Goal: Information Seeking & Learning: Learn about a topic

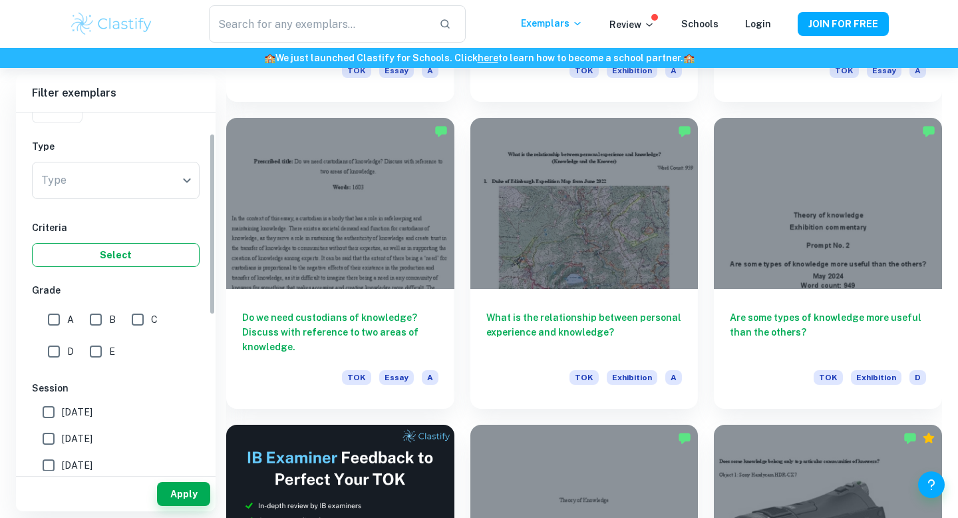
scroll to position [5, 0]
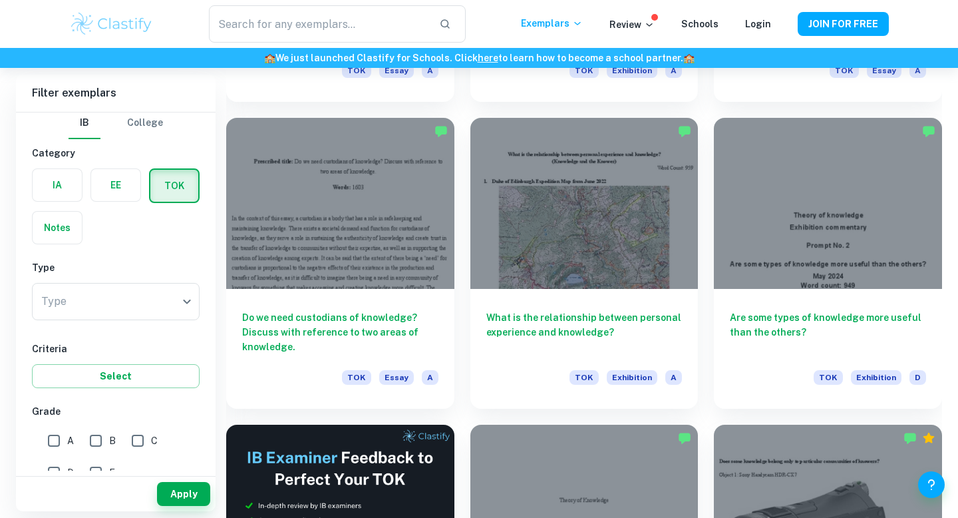
click at [80, 321] on div "Type ​ Type" at bounding box center [116, 304] width 168 height 43
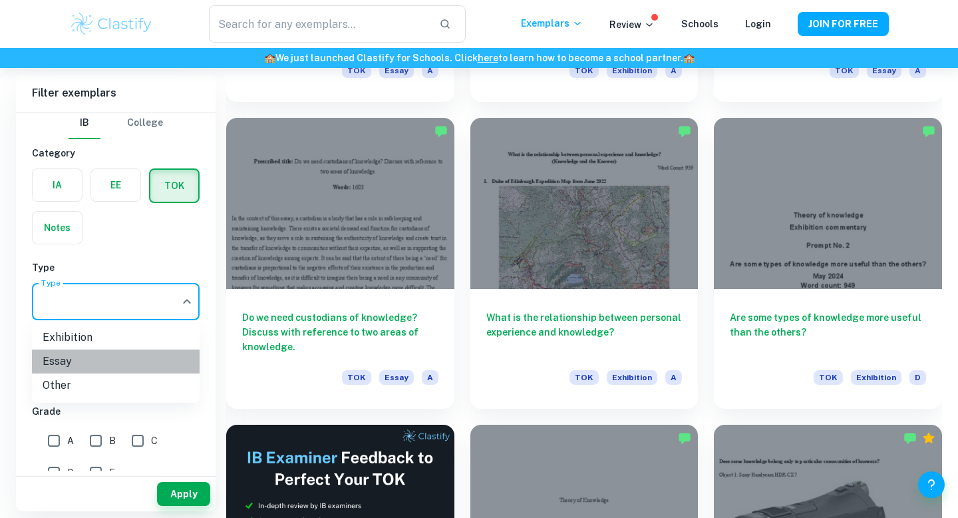
click at [86, 368] on li "Essay" at bounding box center [116, 361] width 168 height 24
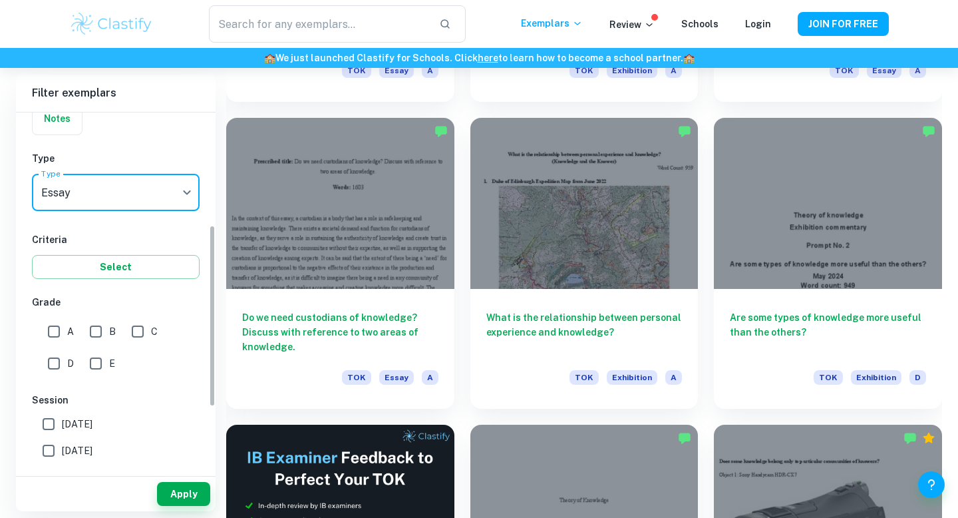
scroll to position [222, 0]
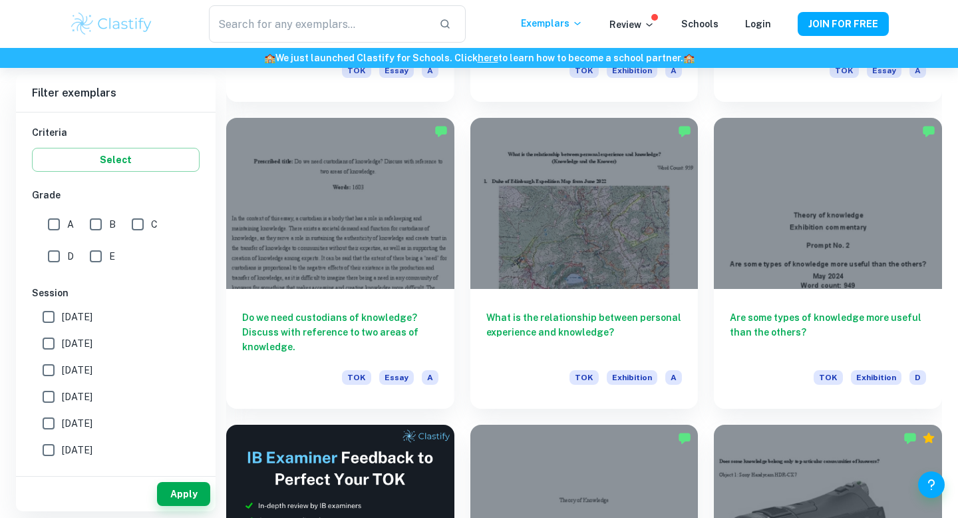
click at [58, 221] on input "A" at bounding box center [54, 224] width 27 height 27
checkbox input "true"
click at [87, 222] on input "B" at bounding box center [95, 224] width 27 height 27
checkbox input "true"
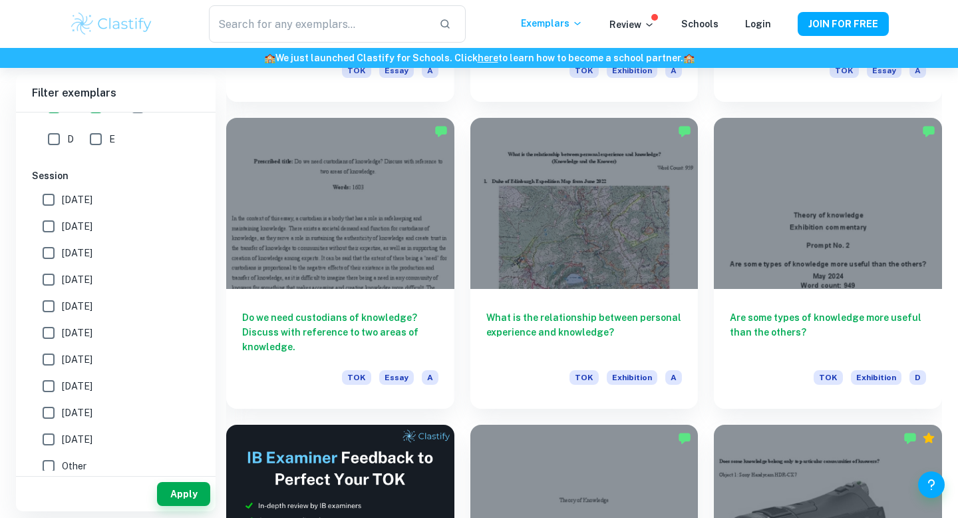
scroll to position [347, 0]
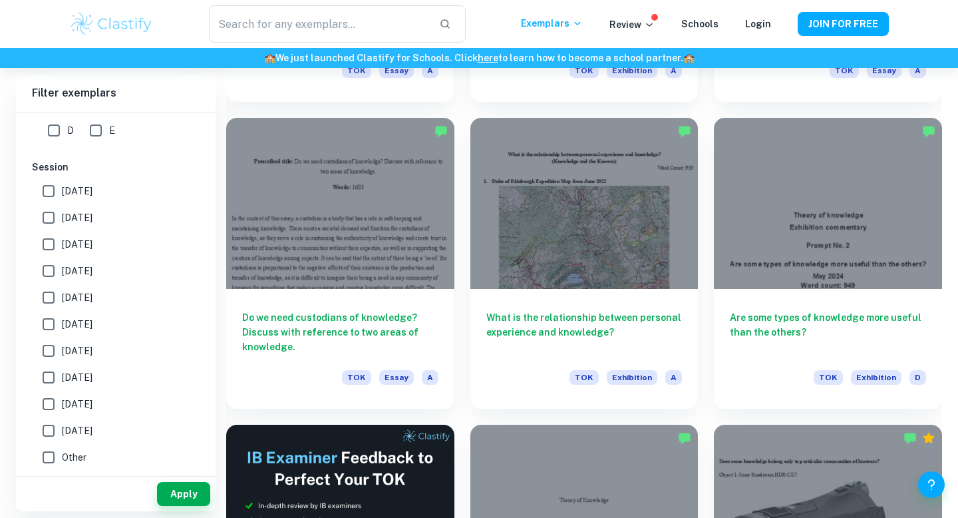
click at [96, 201] on label "[DATE]" at bounding box center [112, 191] width 154 height 27
click at [62, 201] on input "[DATE]" at bounding box center [48, 191] width 27 height 27
click at [92, 191] on span "[DATE]" at bounding box center [77, 191] width 31 height 15
click at [62, 191] on input "[DATE]" at bounding box center [48, 191] width 27 height 27
checkbox input "false"
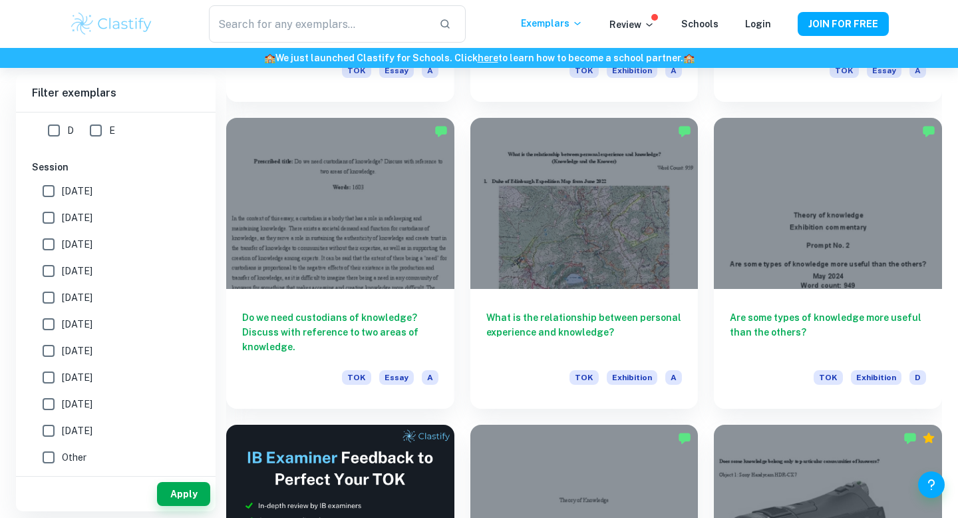
click at [92, 220] on span "[DATE]" at bounding box center [77, 217] width 31 height 15
click at [62, 220] on input "[DATE]" at bounding box center [48, 217] width 27 height 27
checkbox input "true"
click at [198, 502] on button "Apply" at bounding box center [183, 494] width 53 height 24
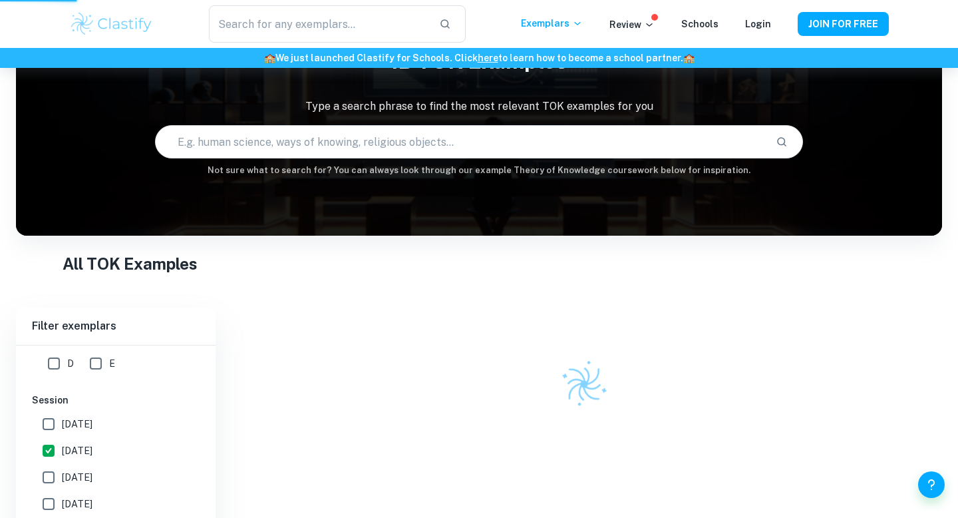
scroll to position [68, 0]
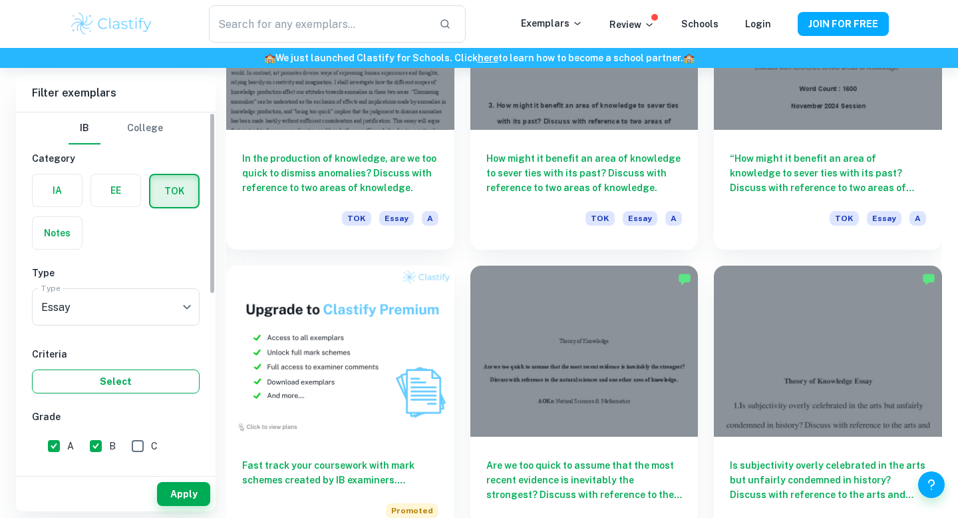
scroll to position [314, 0]
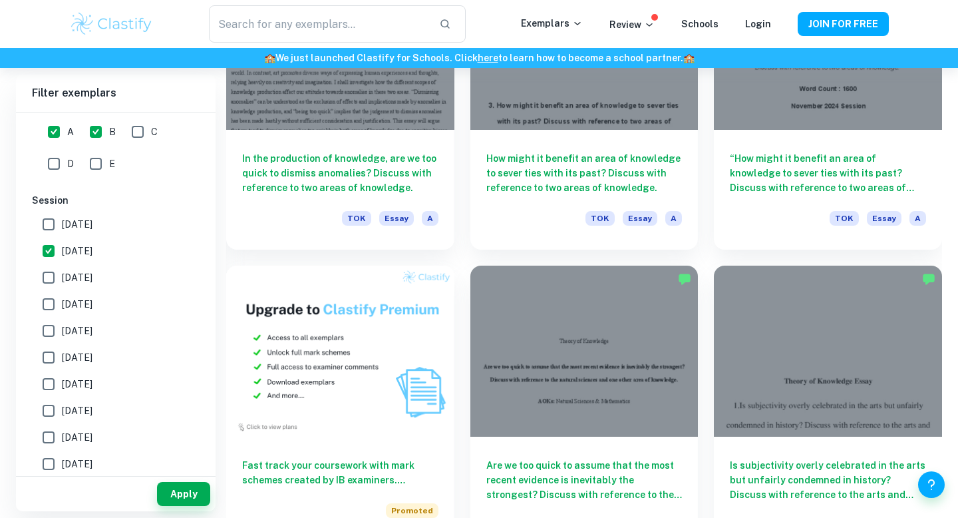
click at [77, 217] on span "[DATE]" at bounding box center [77, 224] width 31 height 15
click at [62, 216] on input "[DATE]" at bounding box center [48, 224] width 27 height 27
checkbox input "true"
click at [183, 487] on button "Apply" at bounding box center [183, 494] width 53 height 24
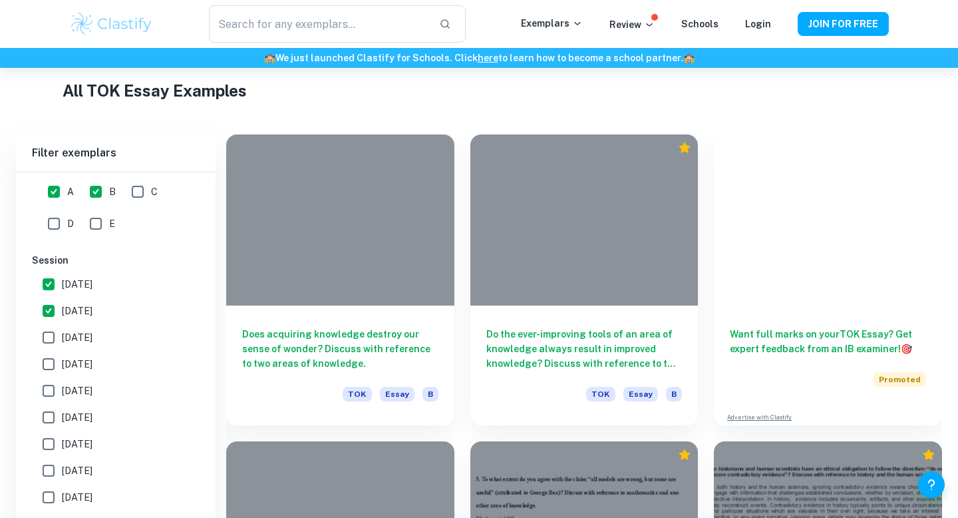
scroll to position [796, 0]
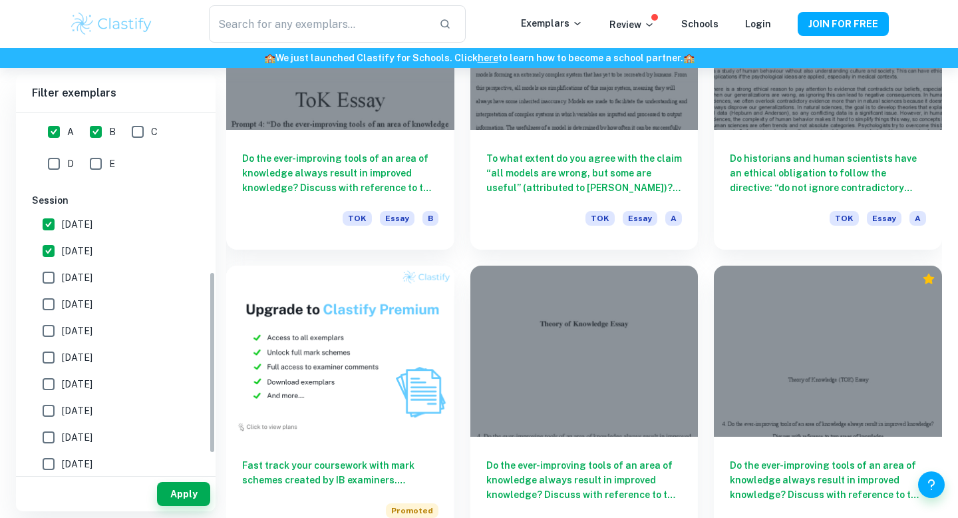
click at [58, 247] on input "[DATE]" at bounding box center [48, 250] width 27 height 27
click at [204, 502] on button "Apply" at bounding box center [183, 494] width 53 height 24
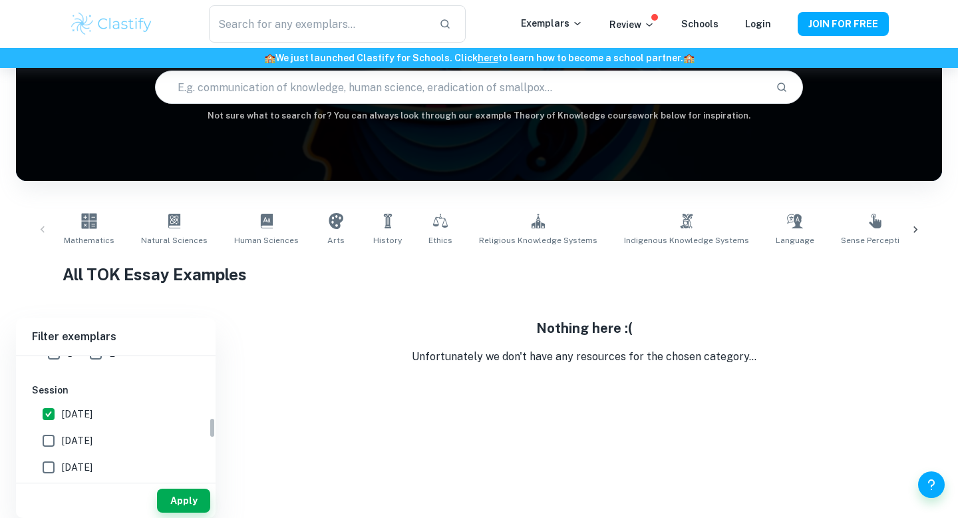
scroll to position [391, 0]
click at [71, 418] on span "[DATE]" at bounding box center [77, 417] width 31 height 15
click at [62, 418] on input "[DATE]" at bounding box center [48, 417] width 27 height 27
checkbox input "true"
click at [60, 392] on input "[DATE]" at bounding box center [48, 390] width 27 height 27
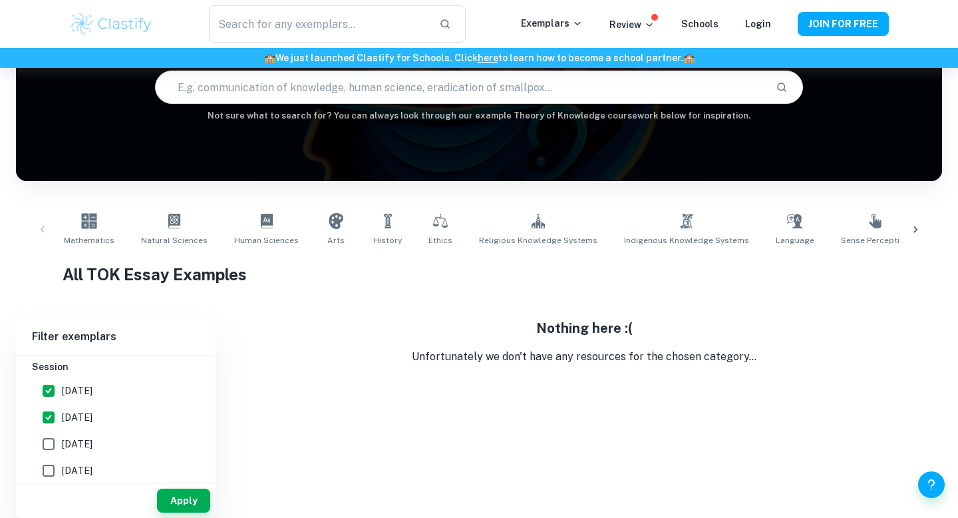
checkbox input "false"
click at [176, 504] on button "Apply" at bounding box center [183, 500] width 53 height 24
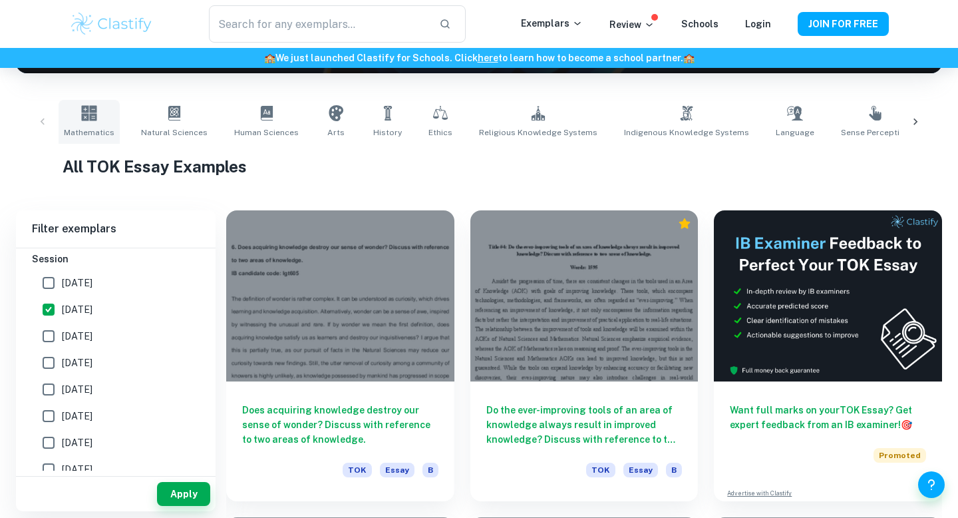
click at [96, 124] on link "Mathematics" at bounding box center [89, 122] width 61 height 44
type input "Mathematics"
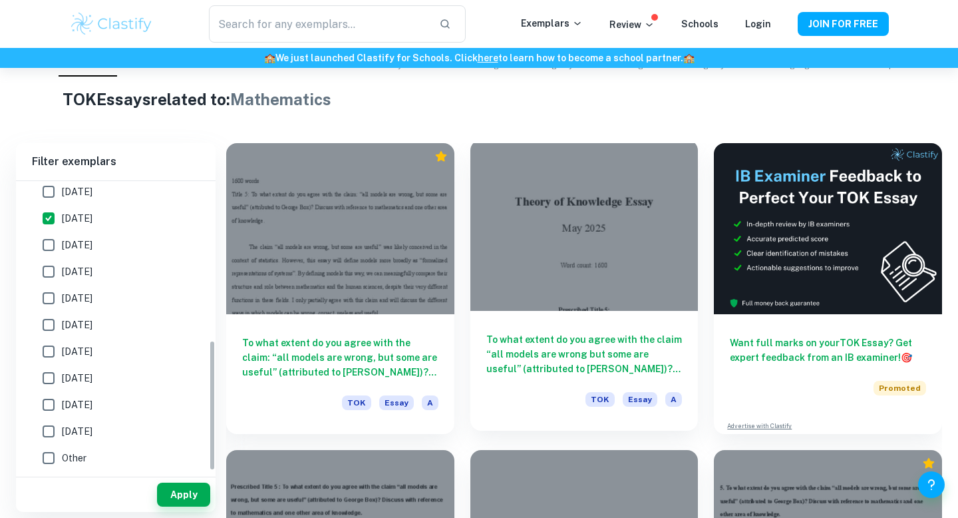
click at [557, 291] on div at bounding box center [584, 225] width 228 height 171
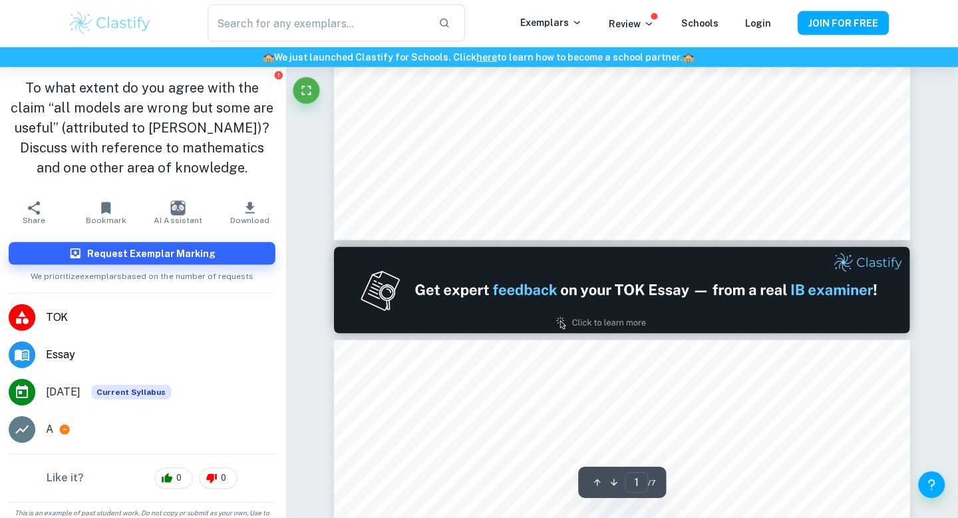
scroll to position [585, 0]
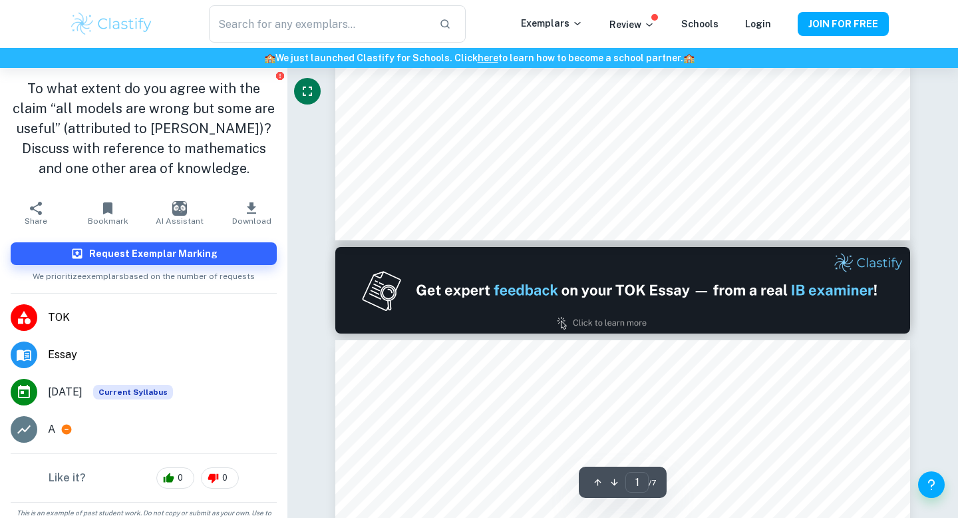
click at [310, 95] on icon "Fullscreen" at bounding box center [307, 90] width 9 height 9
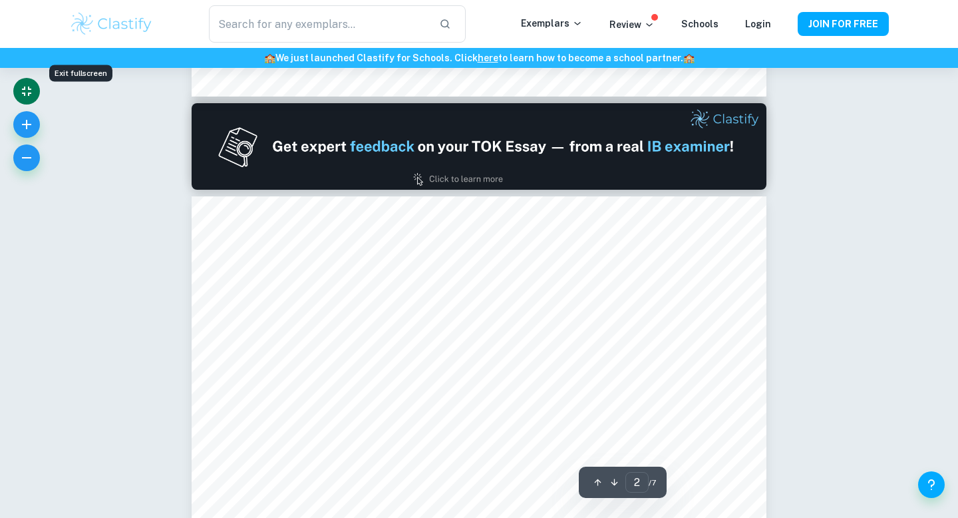
scroll to position [836, 0]
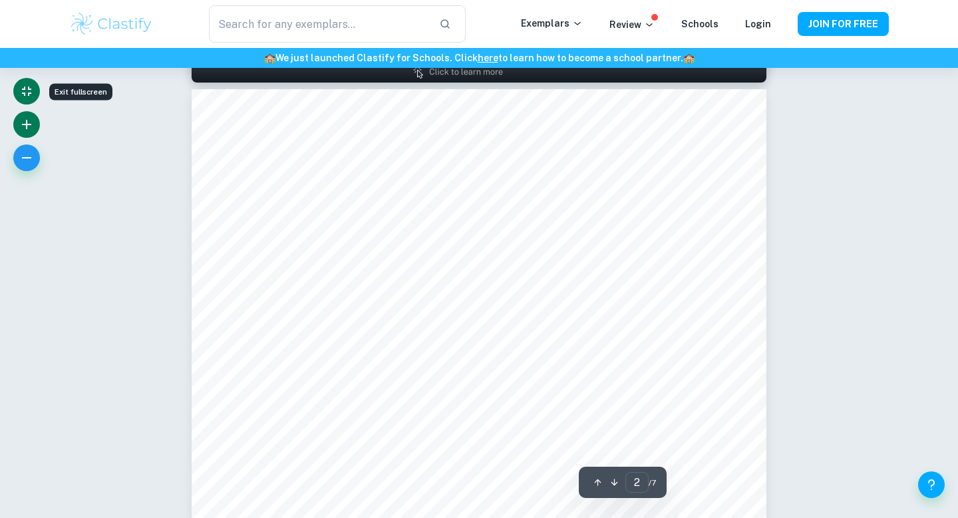
click at [33, 123] on icon "button" at bounding box center [27, 124] width 16 height 16
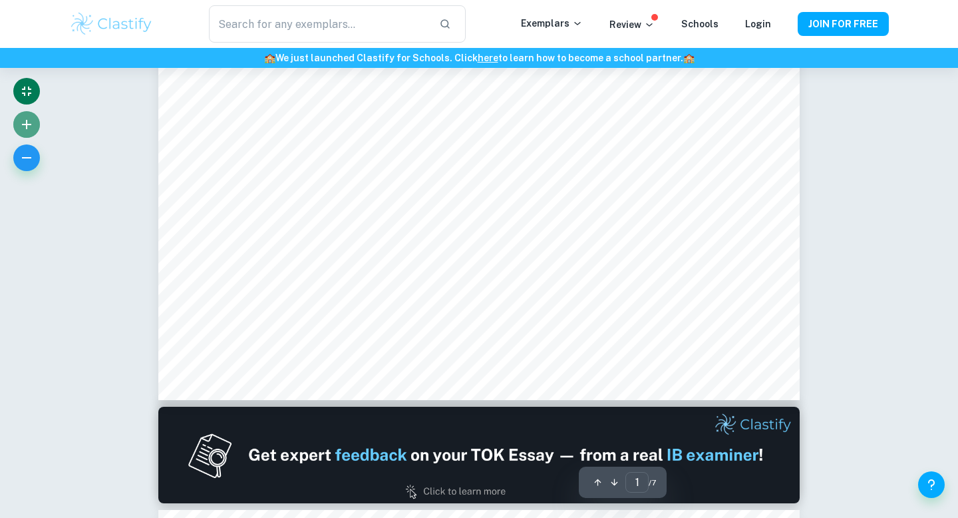
click at [33, 123] on icon "button" at bounding box center [27, 124] width 16 height 16
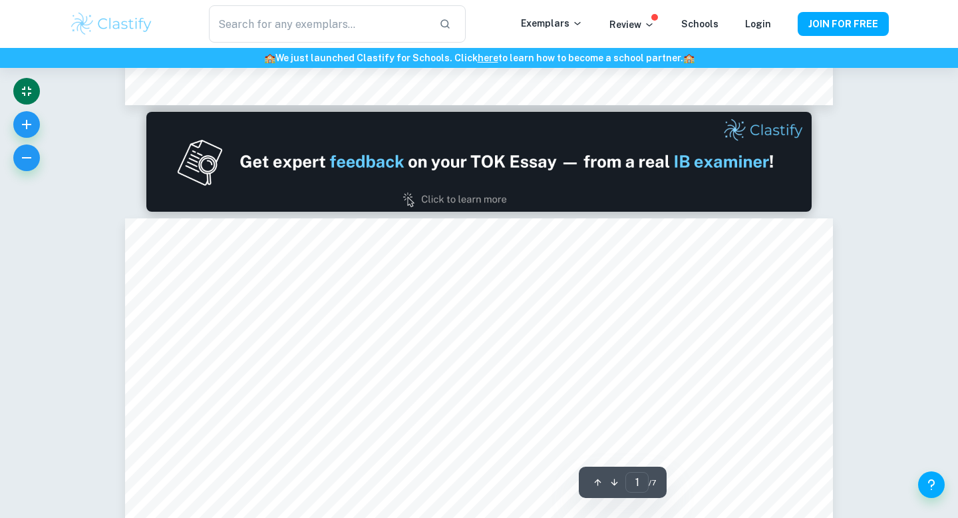
type input "2"
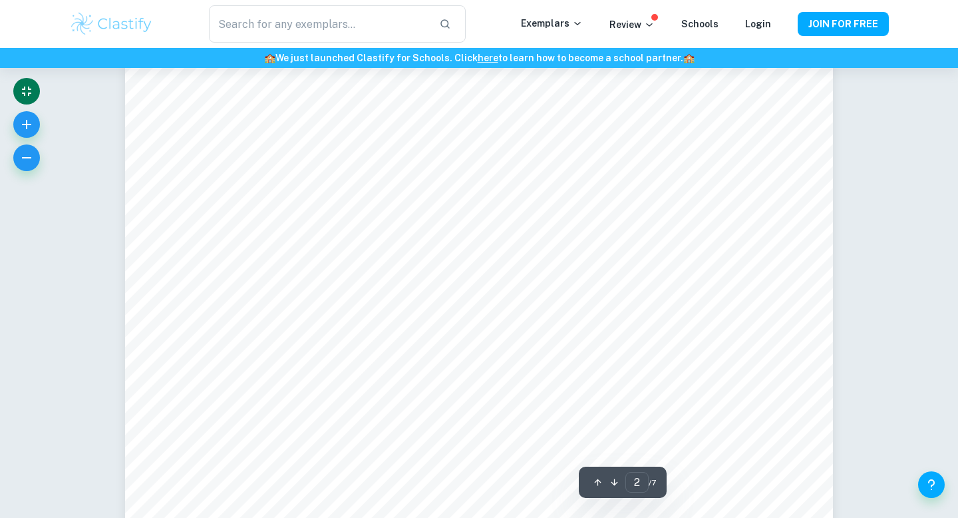
scroll to position [1072, 0]
click at [13, 111] on button "button" at bounding box center [26, 124] width 27 height 27
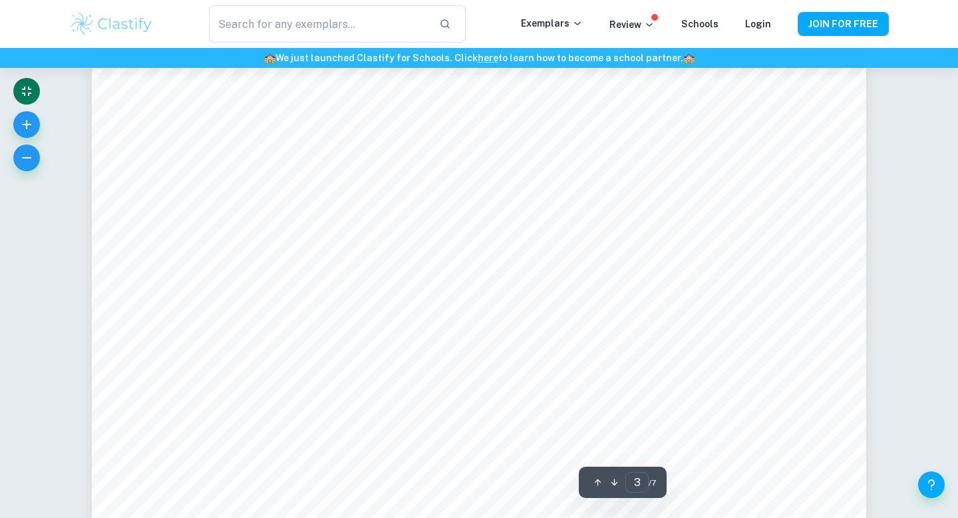
scroll to position [2425, 0]
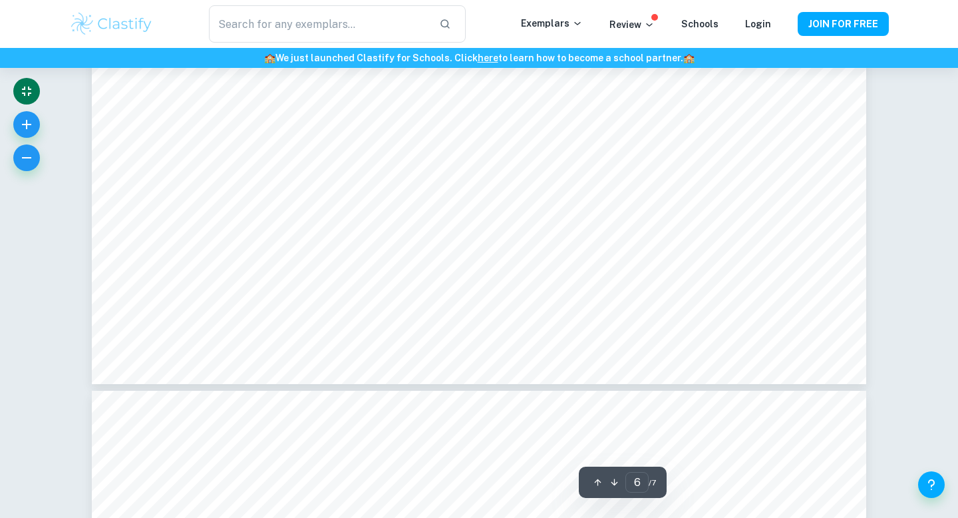
type input "7"
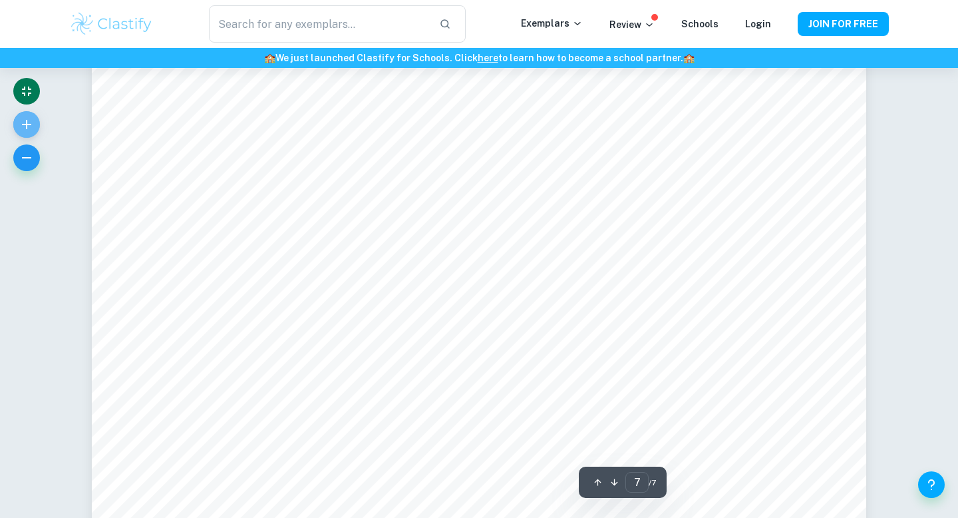
scroll to position [6843, 0]
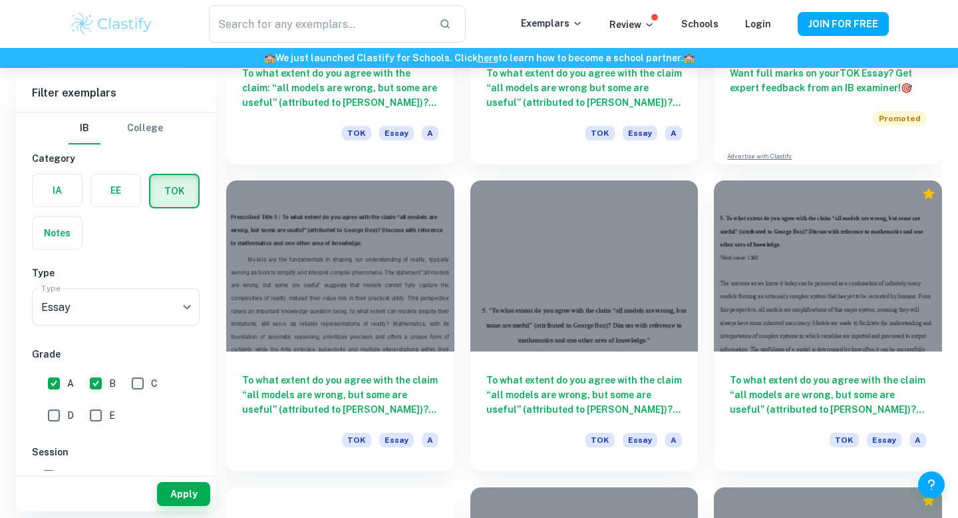
scroll to position [577, 0]
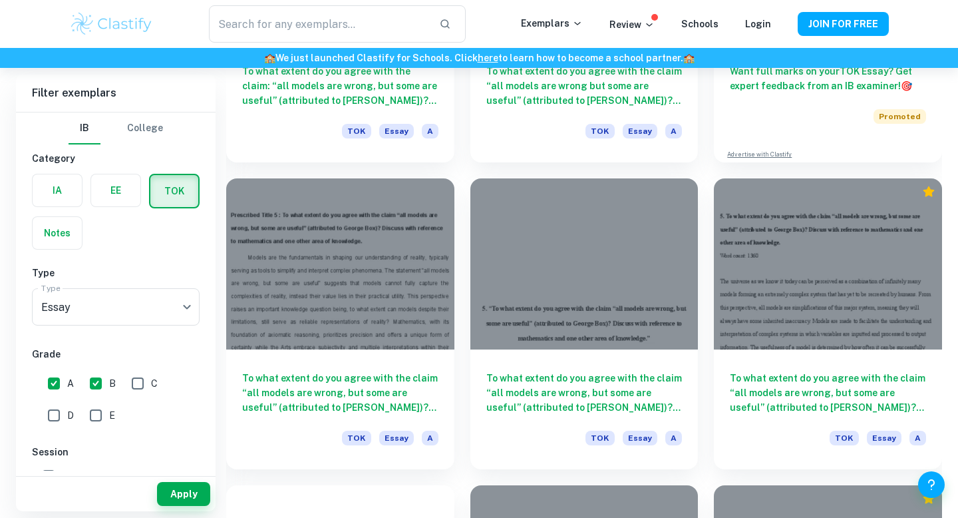
click at [297, 283] on div at bounding box center [340, 263] width 228 height 171
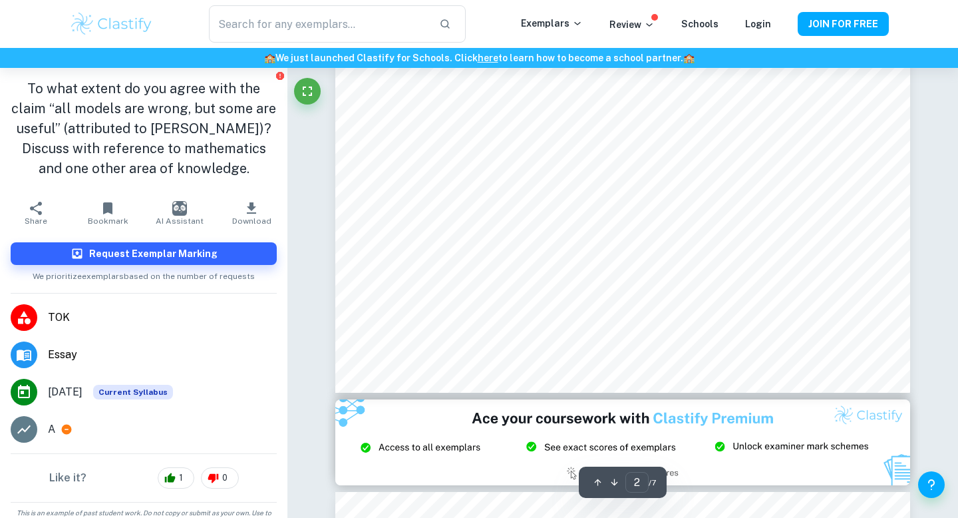
scroll to position [1285, 0]
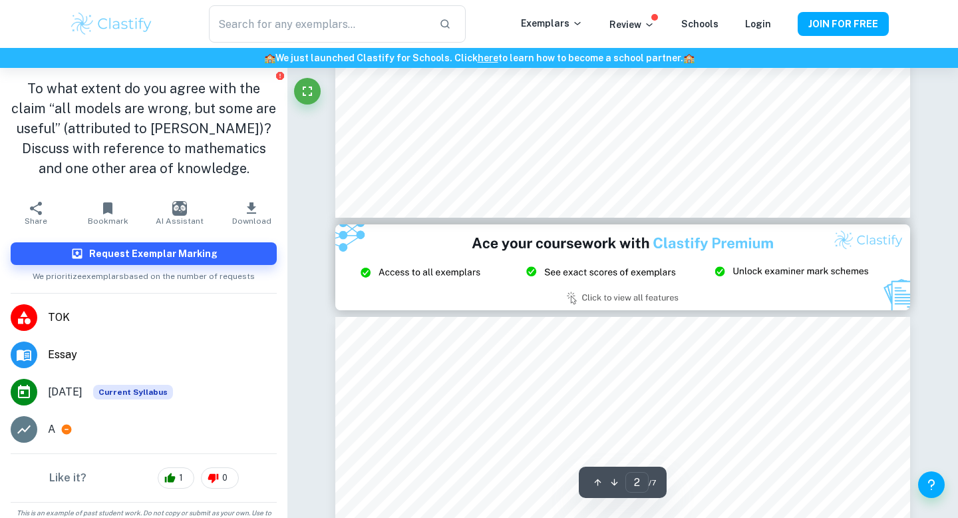
type input "3"
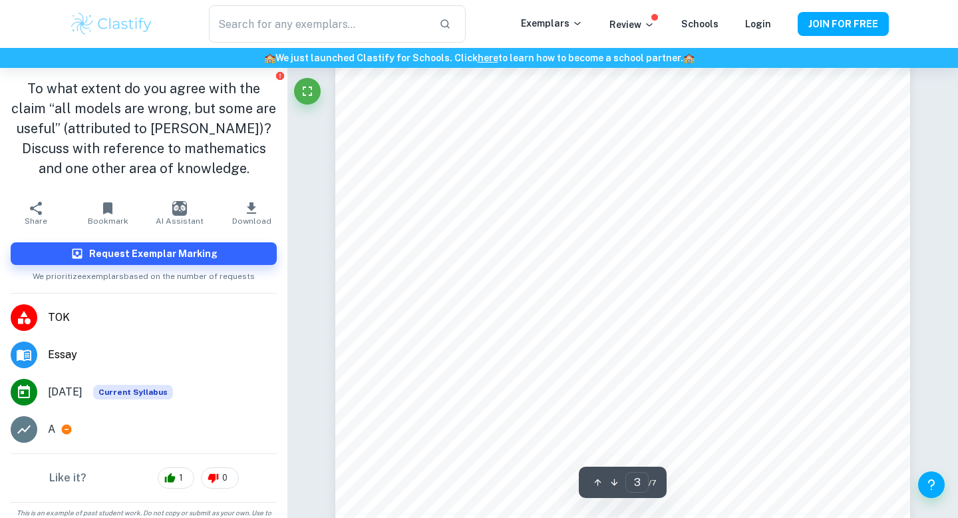
scroll to position [1747, 0]
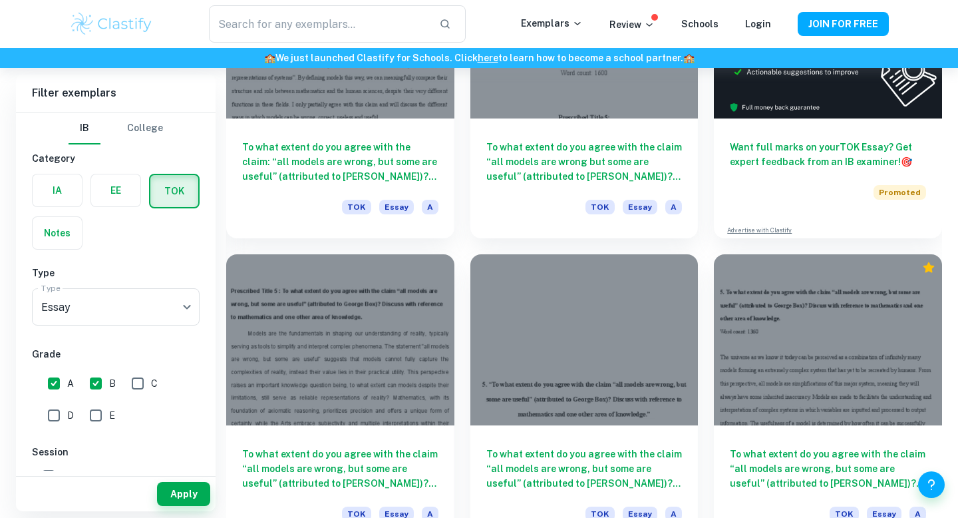
scroll to position [659, 0]
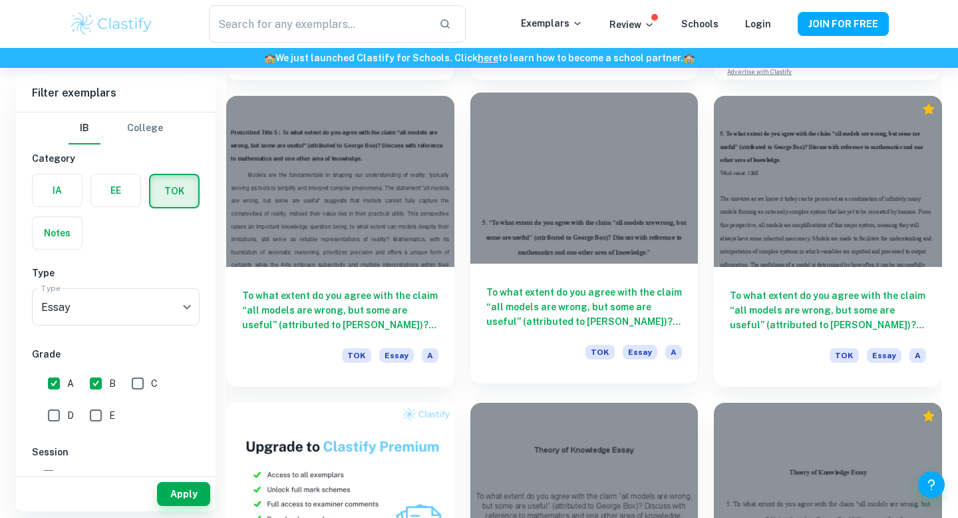
click at [516, 331] on div "To what extent do you agree with the claim “all models are wrong, but some are …" at bounding box center [584, 323] width 228 height 120
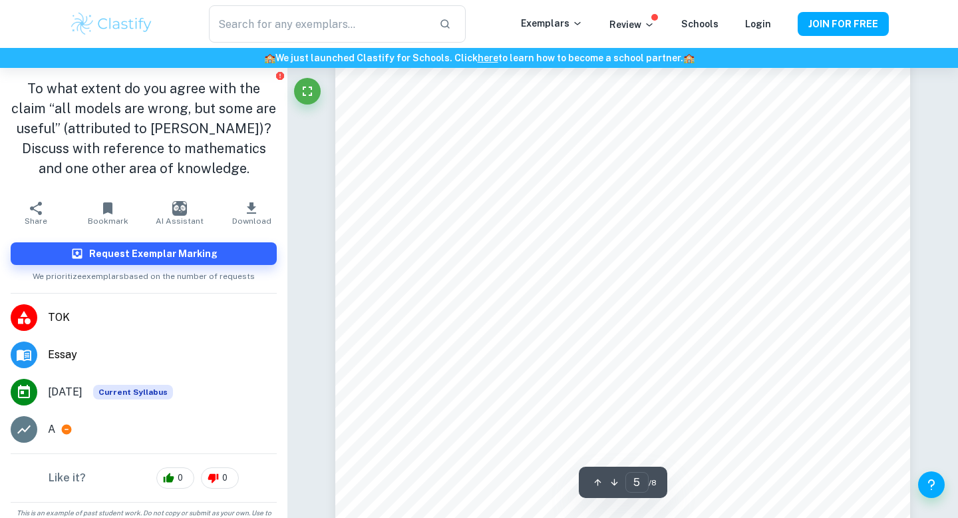
scroll to position [3042, 0]
type input "4"
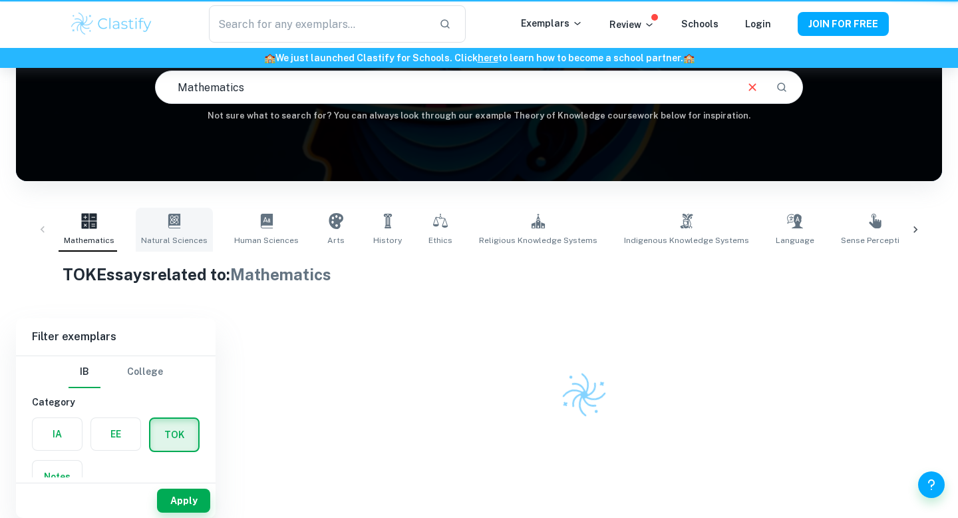
scroll to position [130, 0]
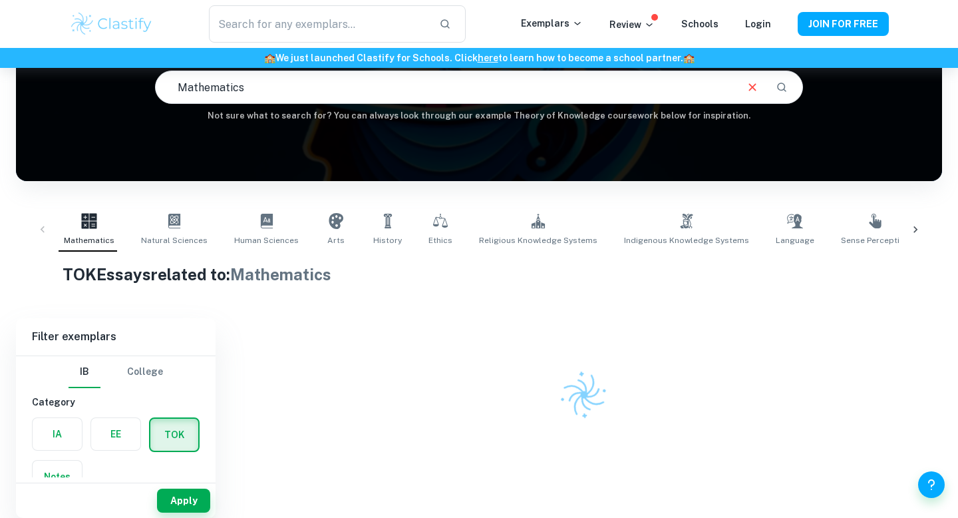
click at [910, 234] on icon at bounding box center [915, 229] width 13 height 13
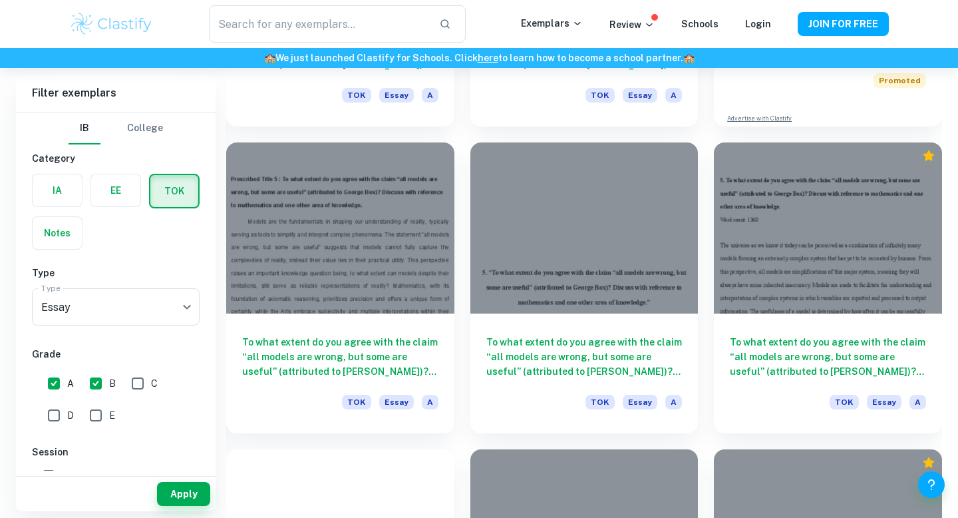
scroll to position [757, 0]
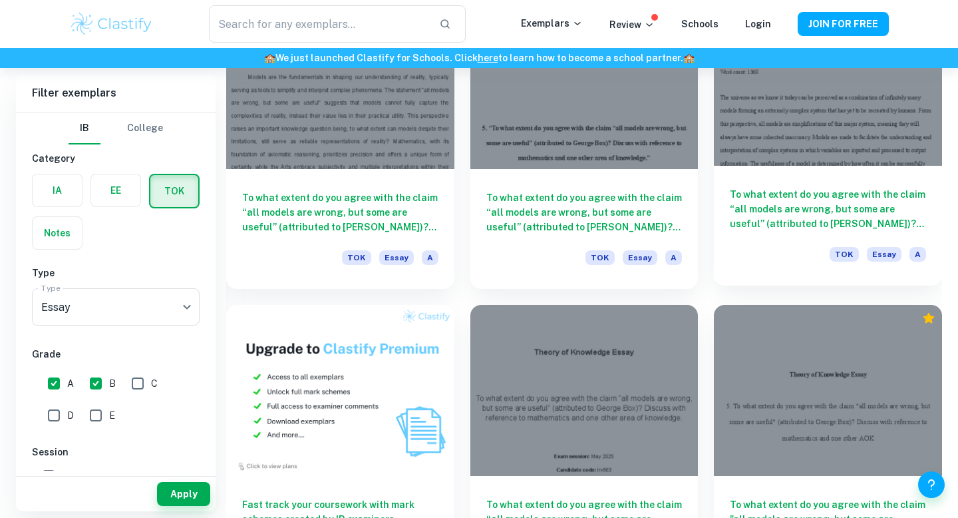
click at [795, 182] on div "To what extent do you agree with the claim “all models are wrong, but some are …" at bounding box center [828, 226] width 228 height 120
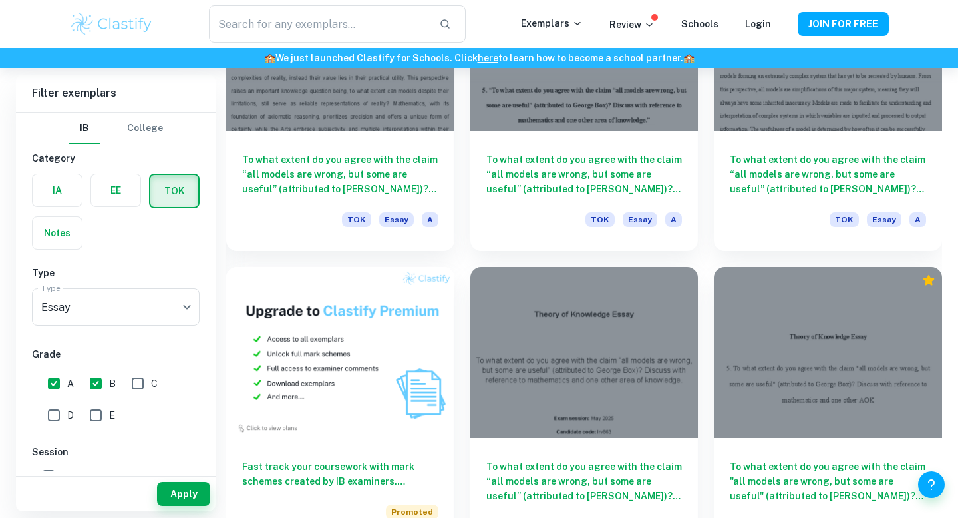
scroll to position [951, 0]
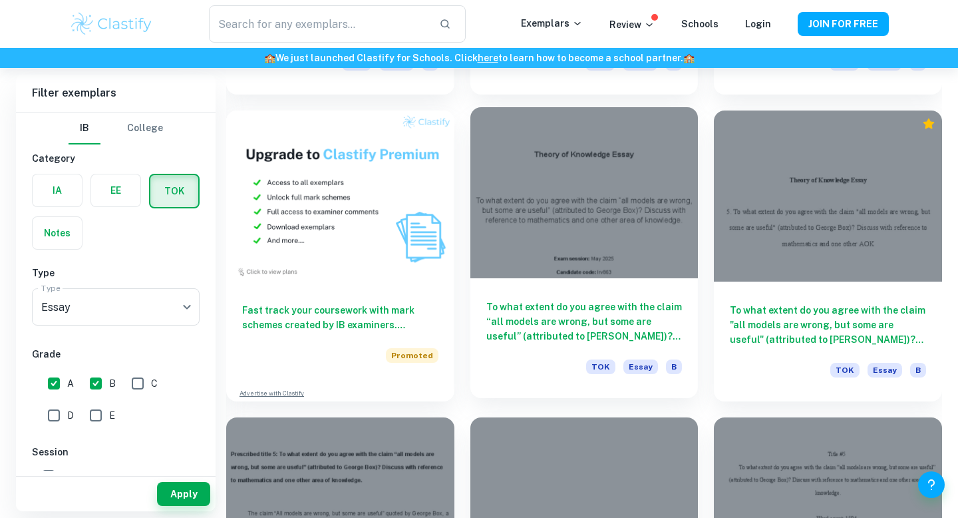
click at [552, 343] on h6 "To what extent do you agree with the claim “all models are wrong, but some are …" at bounding box center [584, 321] width 196 height 44
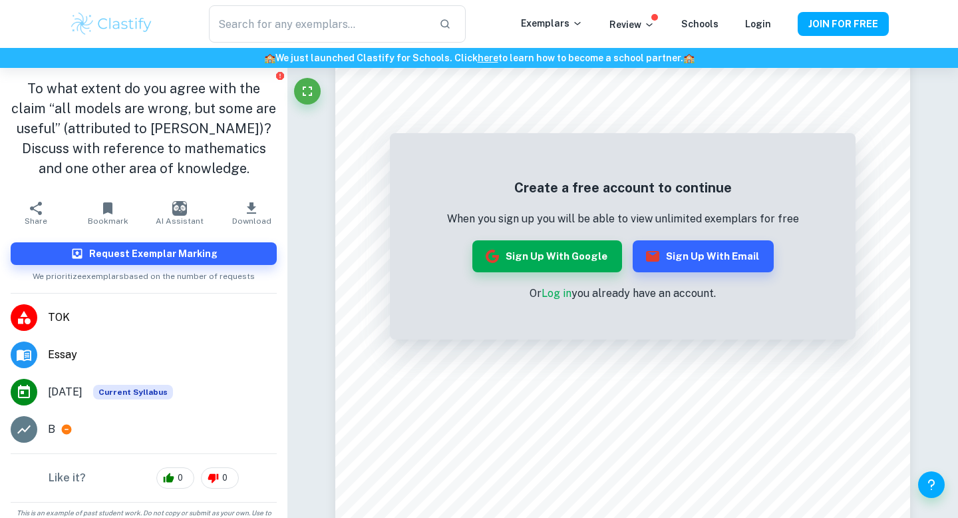
scroll to position [34, 0]
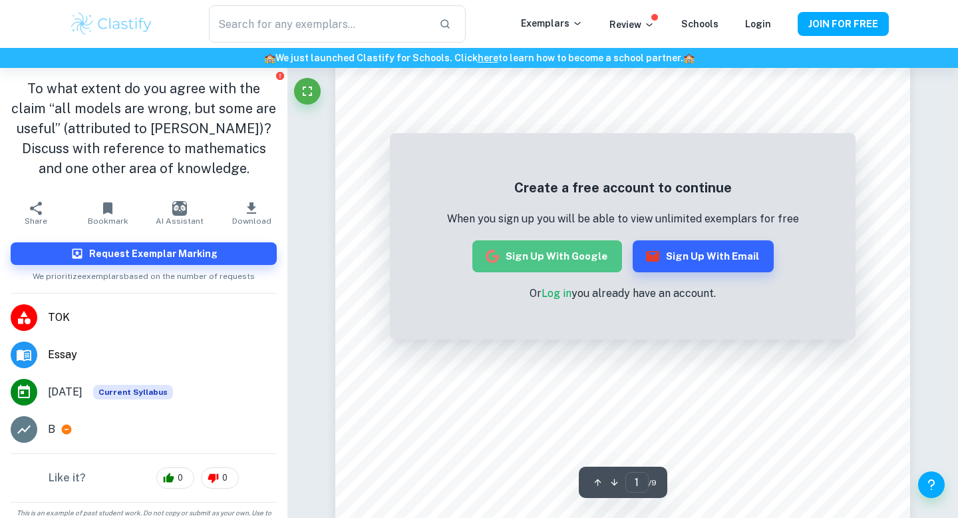
click at [564, 271] on button "Sign up with Google" at bounding box center [547, 256] width 150 height 32
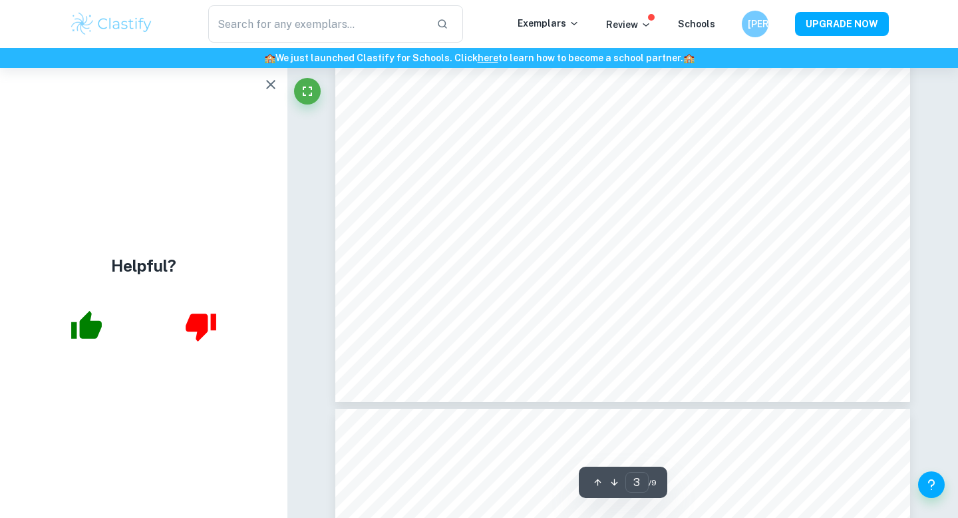
scroll to position [2252, 0]
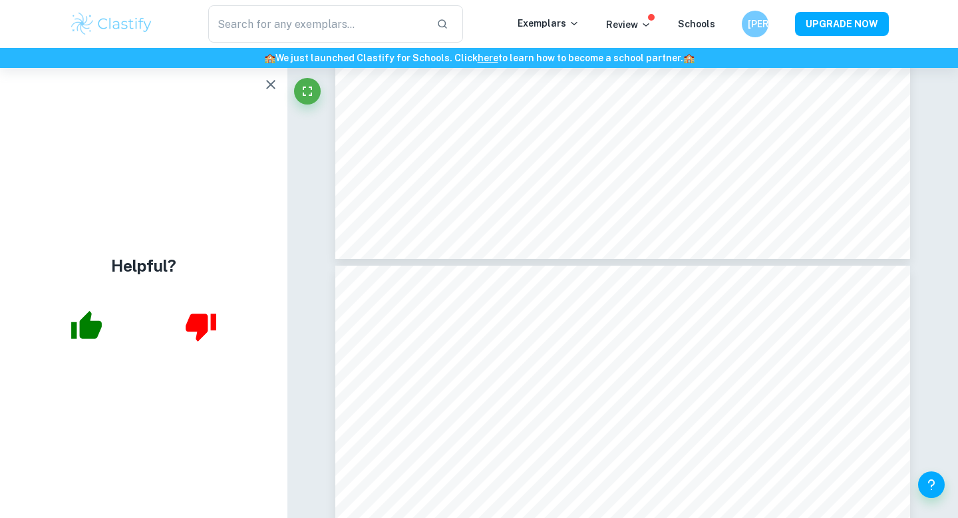
type input "4"
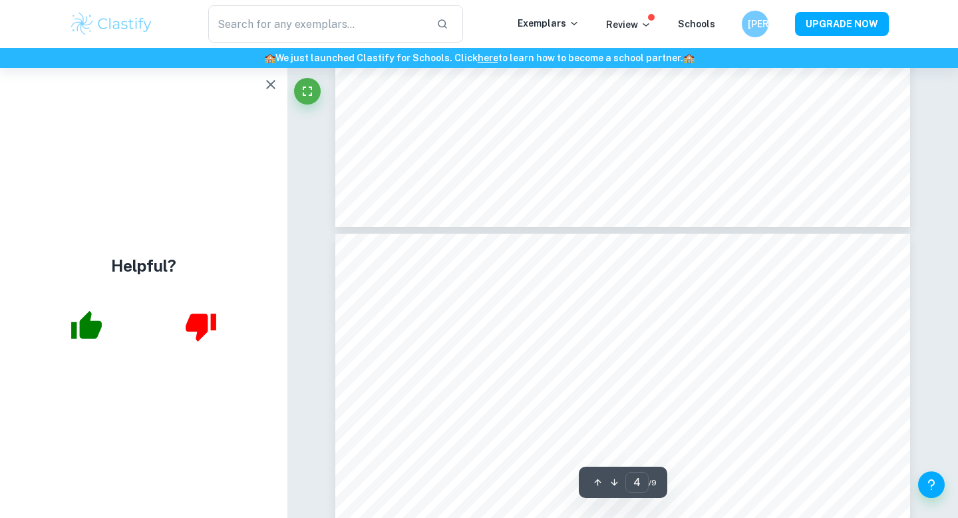
scroll to position [2351, 0]
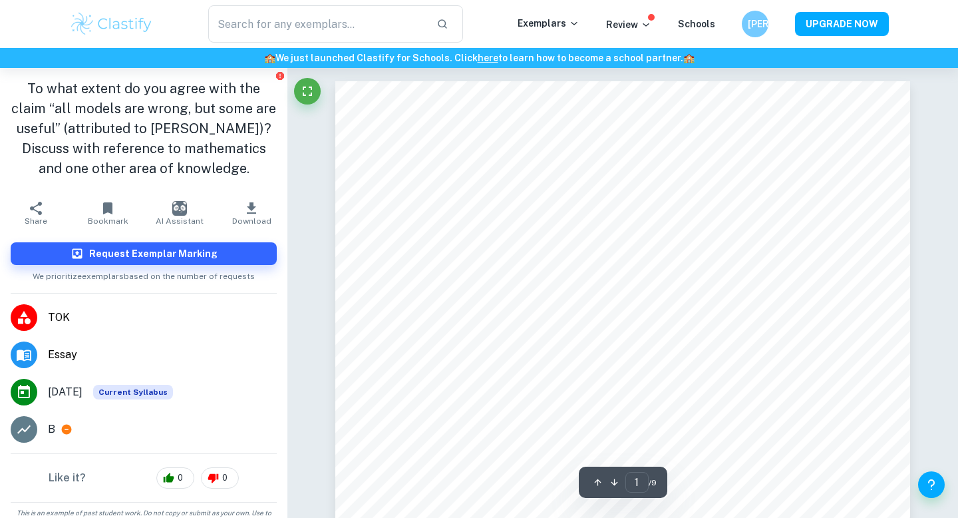
scroll to position [15, 0]
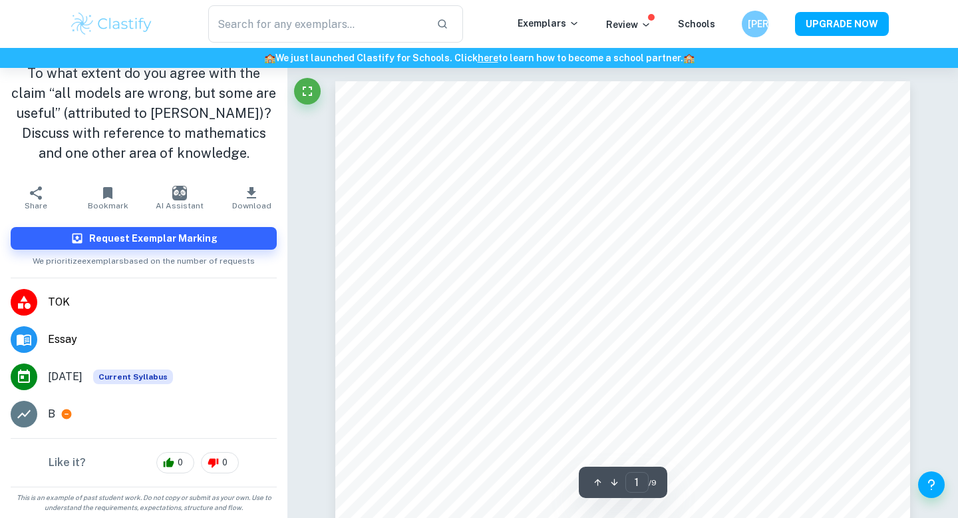
click at [85, 24] on img at bounding box center [111, 24] width 84 height 27
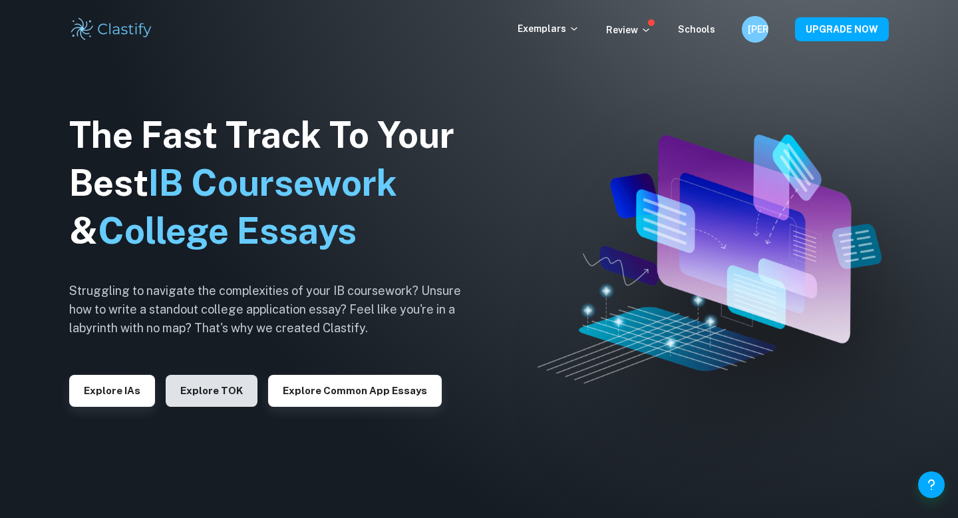
click at [203, 387] on button "Explore TOK" at bounding box center [212, 391] width 92 height 32
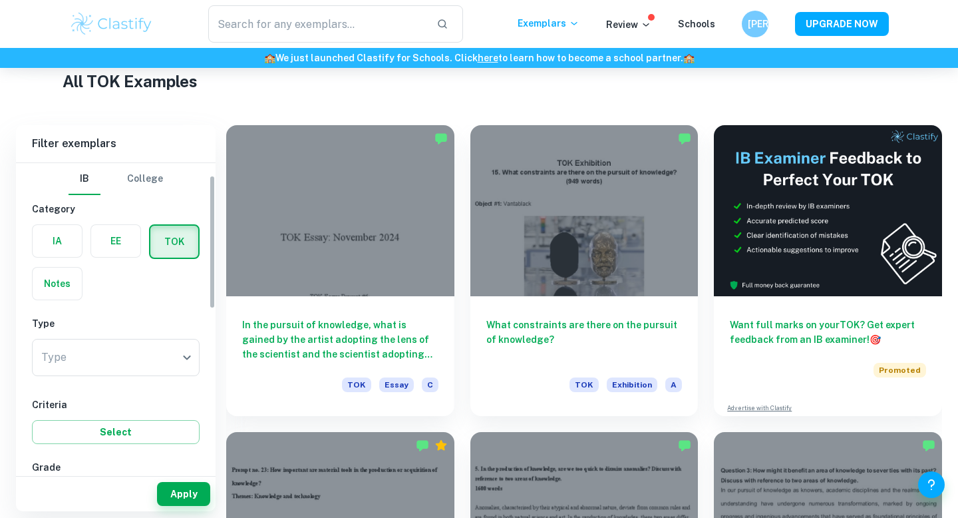
scroll to position [44, 0]
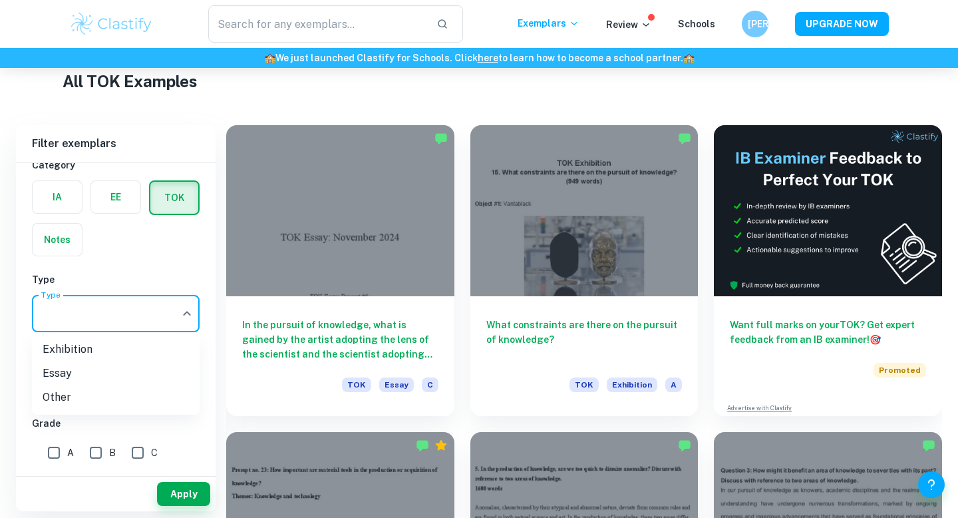
click at [181, 322] on body "We value your privacy We use cookies to enhance your browsing experience, serve…" at bounding box center [479, 69] width 958 height 518
click at [150, 371] on li "Essay" at bounding box center [116, 373] width 168 height 24
type input "Essay"
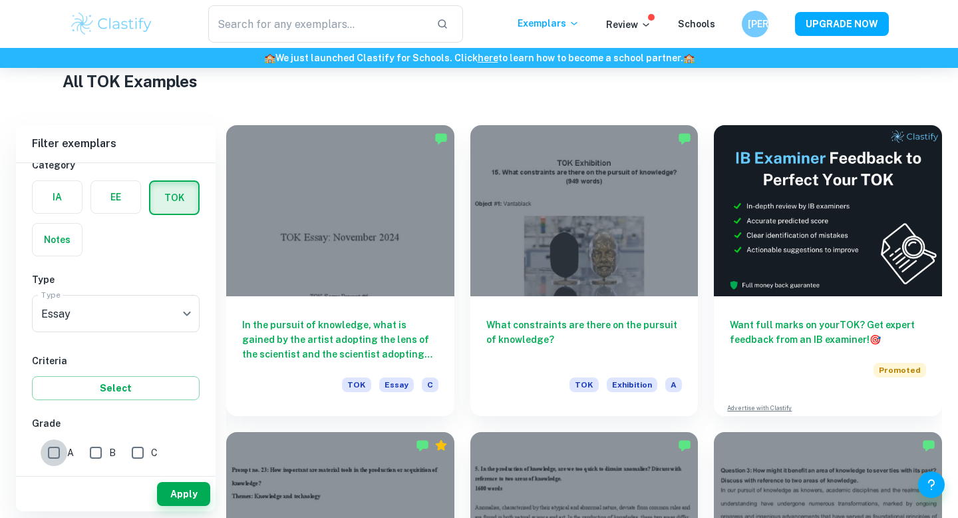
click at [55, 451] on input "A" at bounding box center [54, 452] width 27 height 27
checkbox input "true"
click at [106, 451] on input "B" at bounding box center [95, 452] width 27 height 27
checkbox input "true"
click at [198, 498] on button "Apply" at bounding box center [183, 494] width 53 height 24
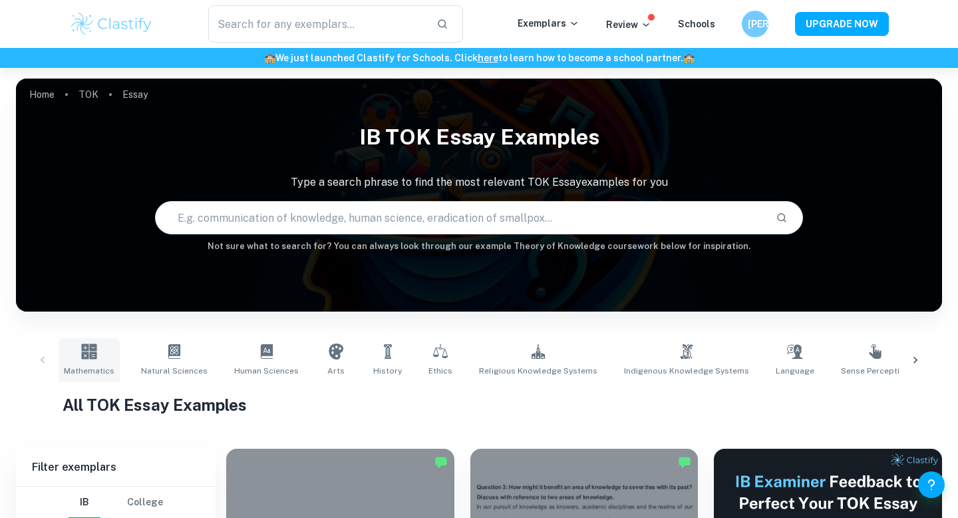
click at [90, 347] on icon at bounding box center [88, 350] width 15 height 15
type input "Mathematics"
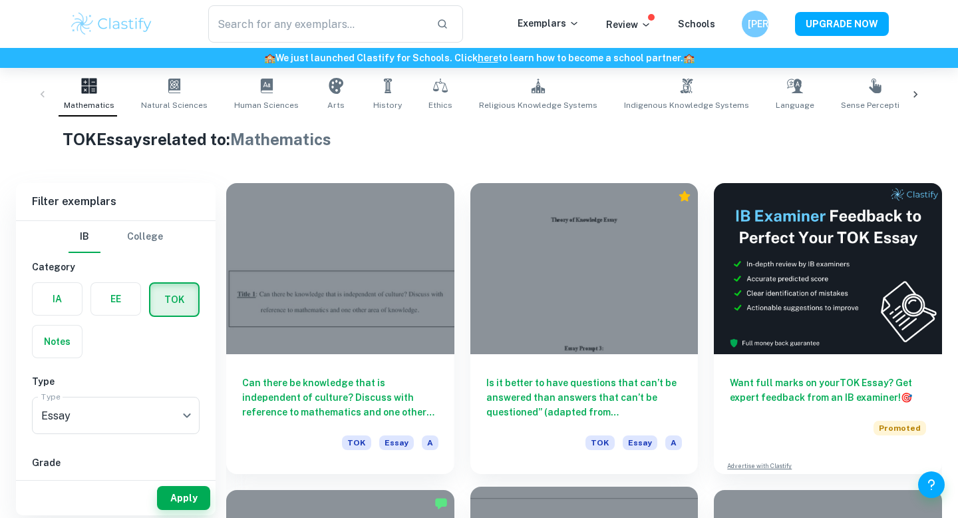
scroll to position [605, 0]
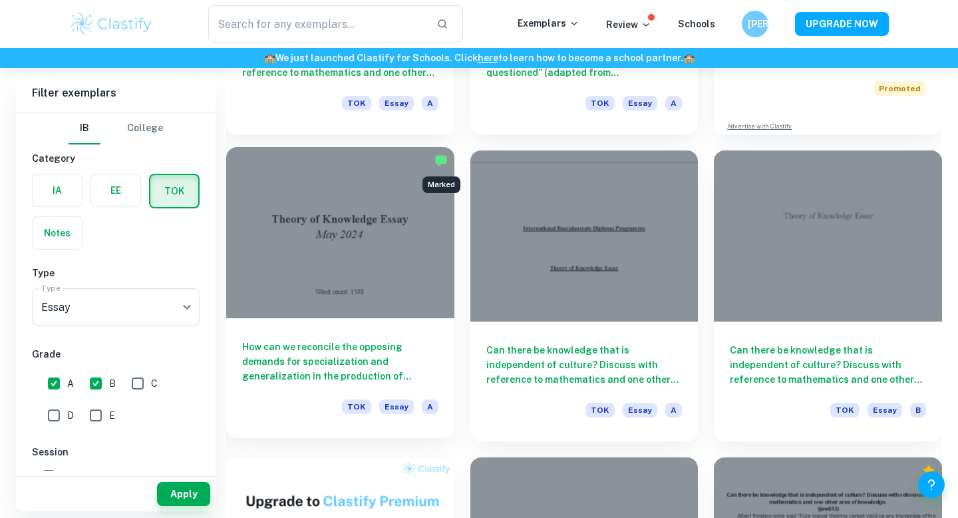
click at [441, 159] on img "Marked" at bounding box center [440, 160] width 13 height 13
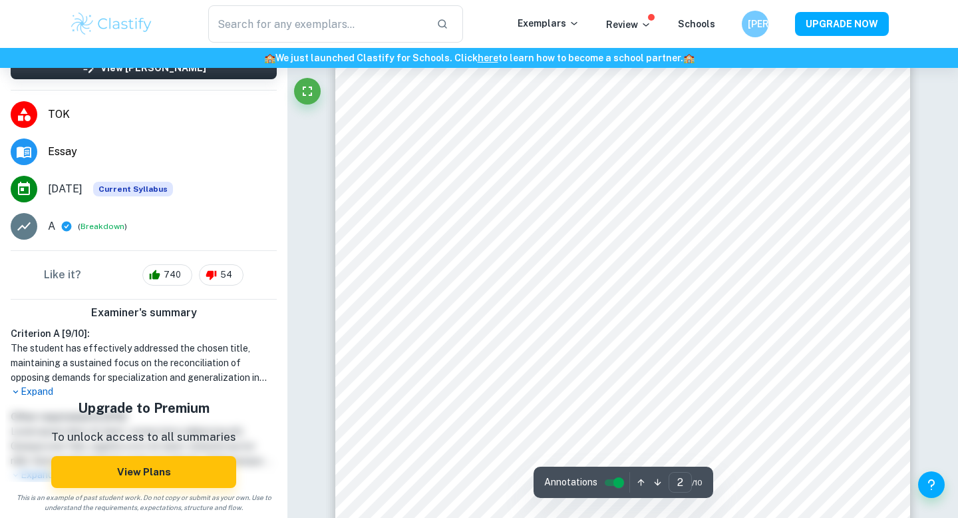
scroll to position [317, 0]
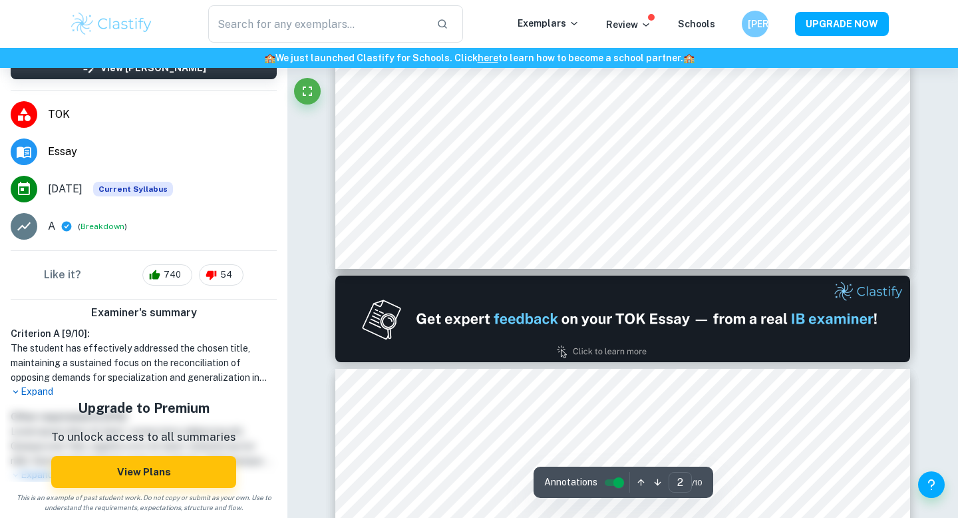
type input "1"
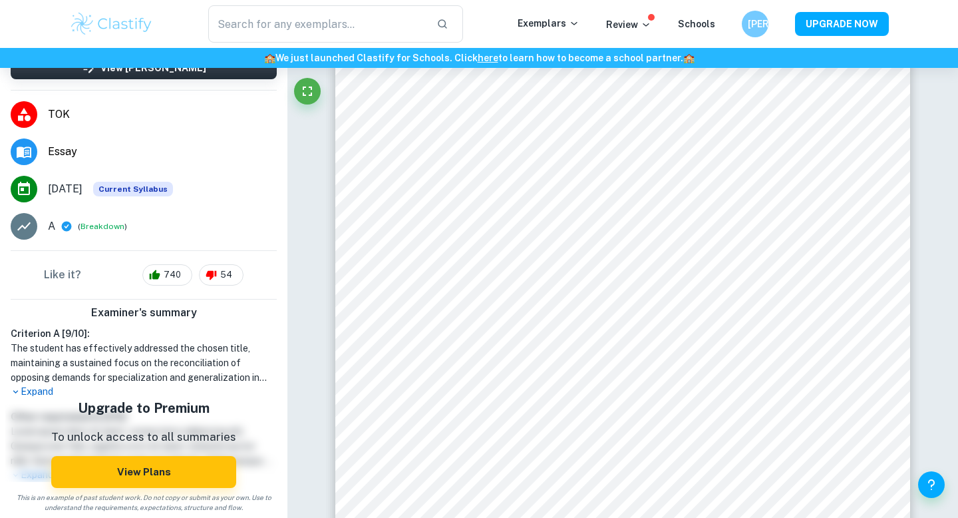
scroll to position [334, 0]
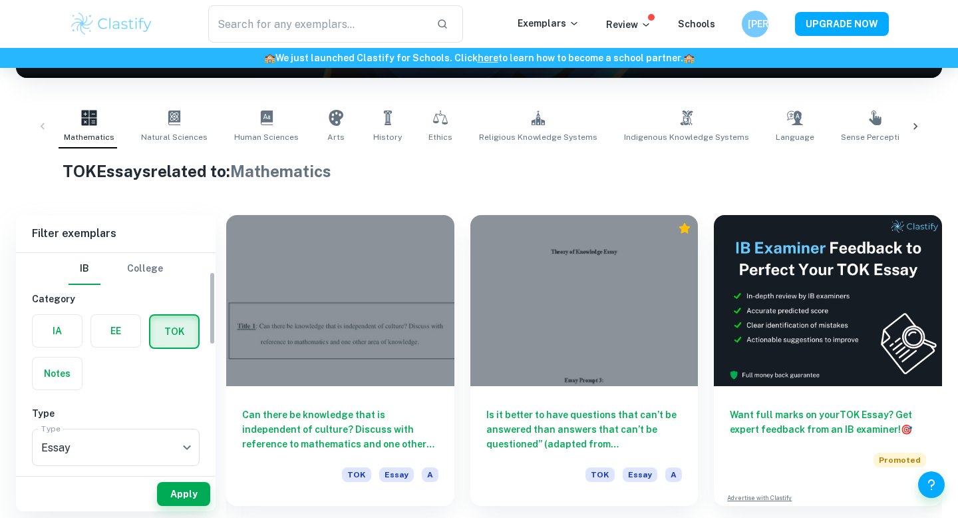
scroll to position [198, 0]
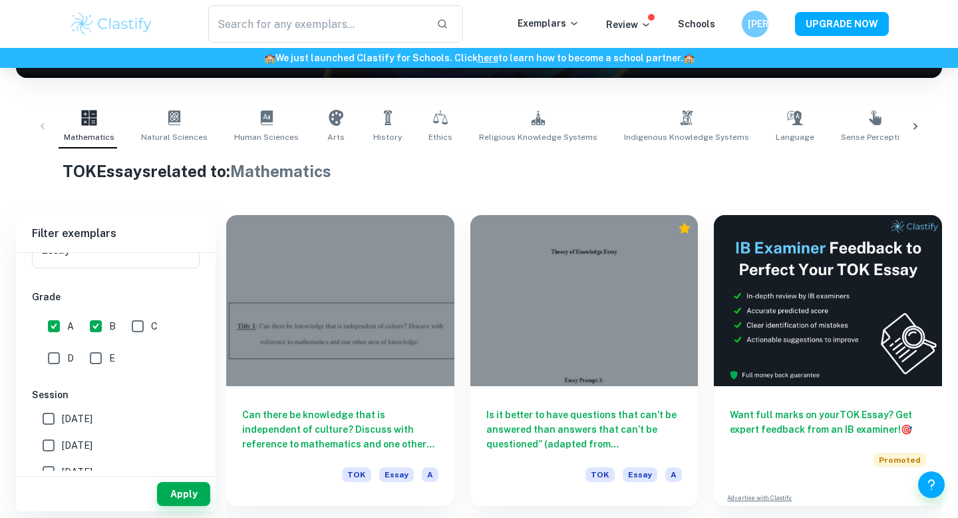
click at [53, 411] on input "[DATE]" at bounding box center [48, 418] width 27 height 27
checkbox input "true"
click at [194, 496] on button "Apply" at bounding box center [183, 494] width 53 height 24
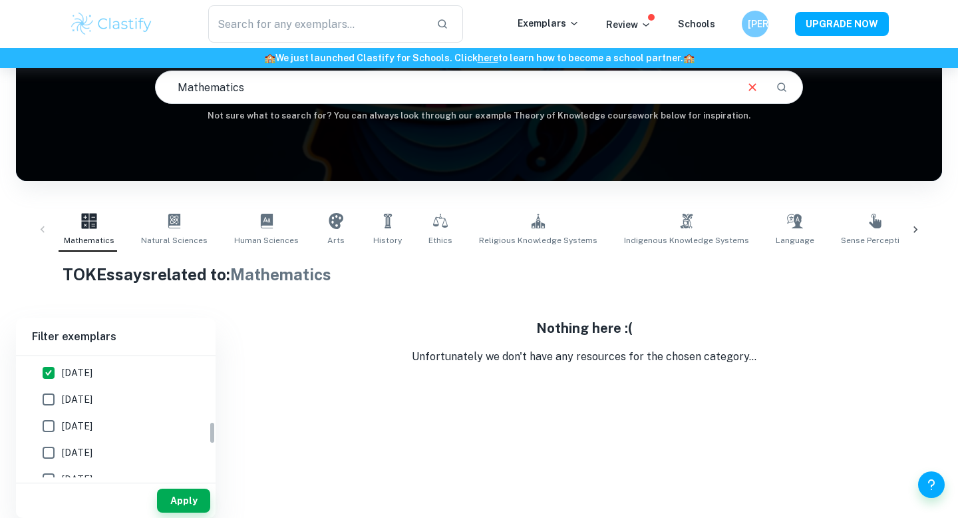
scroll to position [346, 0]
click at [92, 402] on span "[DATE]" at bounding box center [77, 399] width 31 height 15
click at [62, 402] on input "[DATE]" at bounding box center [48, 400] width 27 height 27
checkbox input "true"
click at [90, 381] on label "[DATE]" at bounding box center [112, 373] width 154 height 27
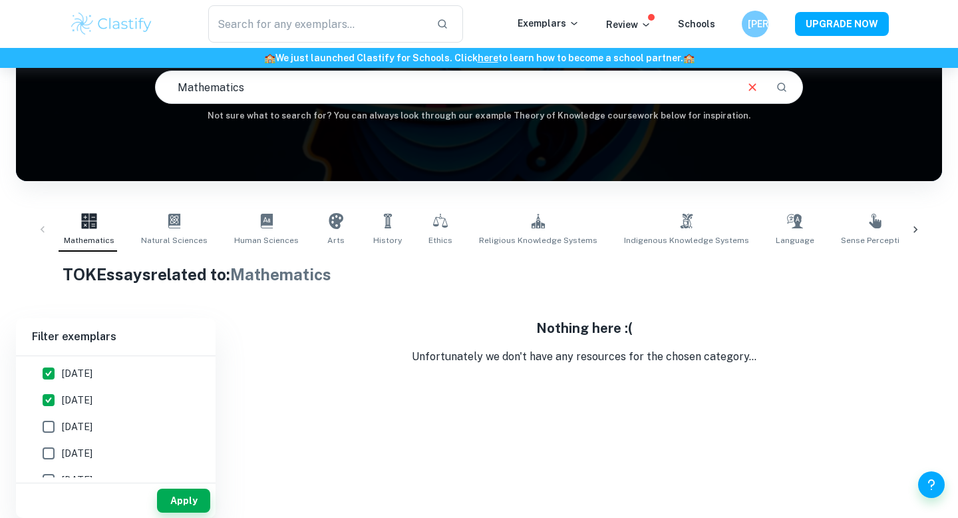
click at [62, 381] on input "[DATE]" at bounding box center [48, 373] width 27 height 27
checkbox input "false"
click at [181, 508] on button "Apply" at bounding box center [183, 500] width 53 height 24
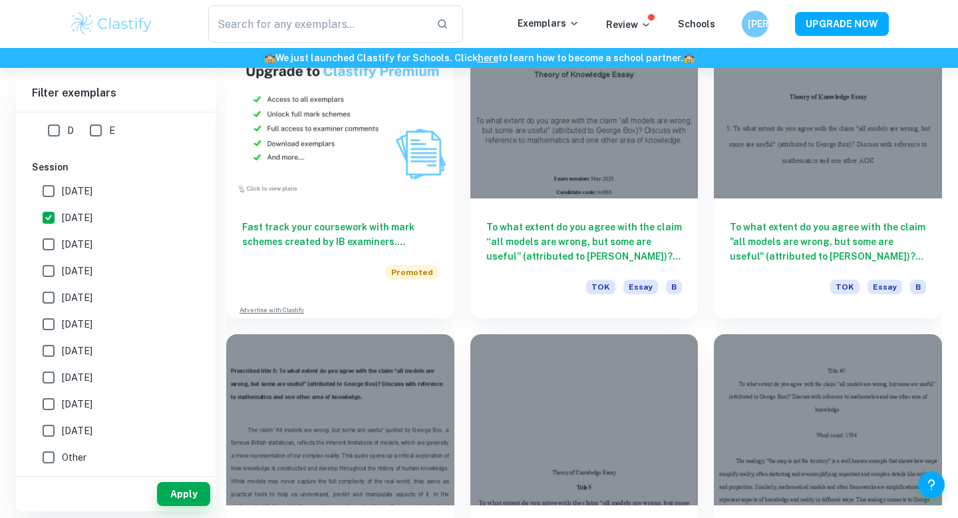
scroll to position [1026, 0]
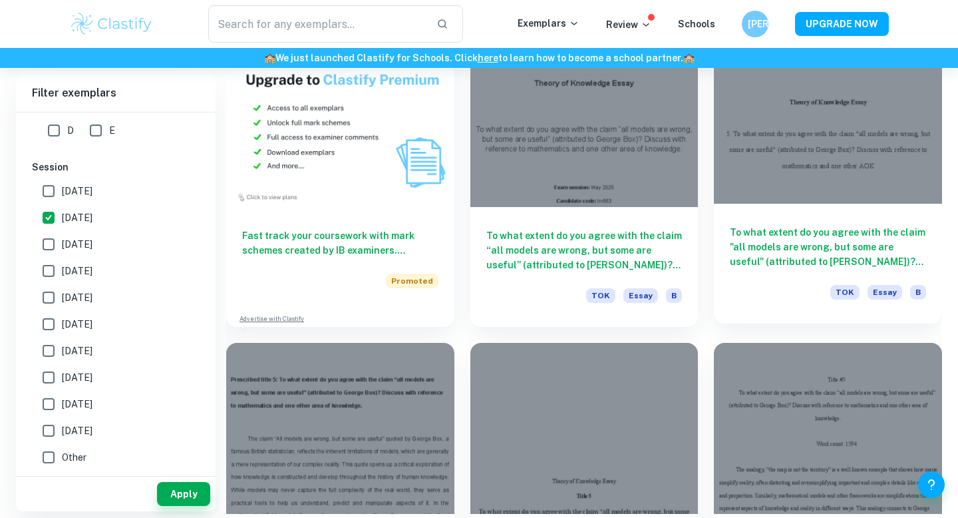
click at [815, 238] on h6 "To what extent do you agree with the claim "all models are wrong, but some are …" at bounding box center [828, 247] width 196 height 44
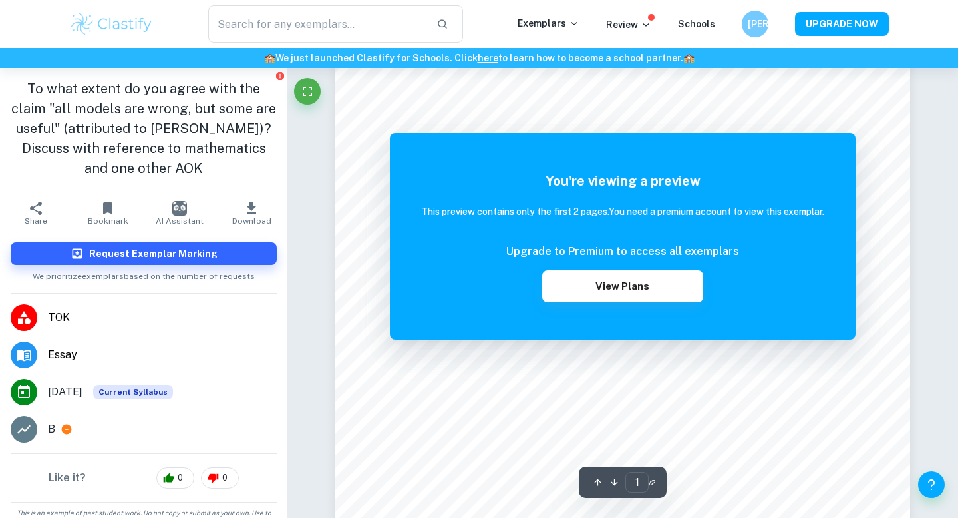
scroll to position [293, 0]
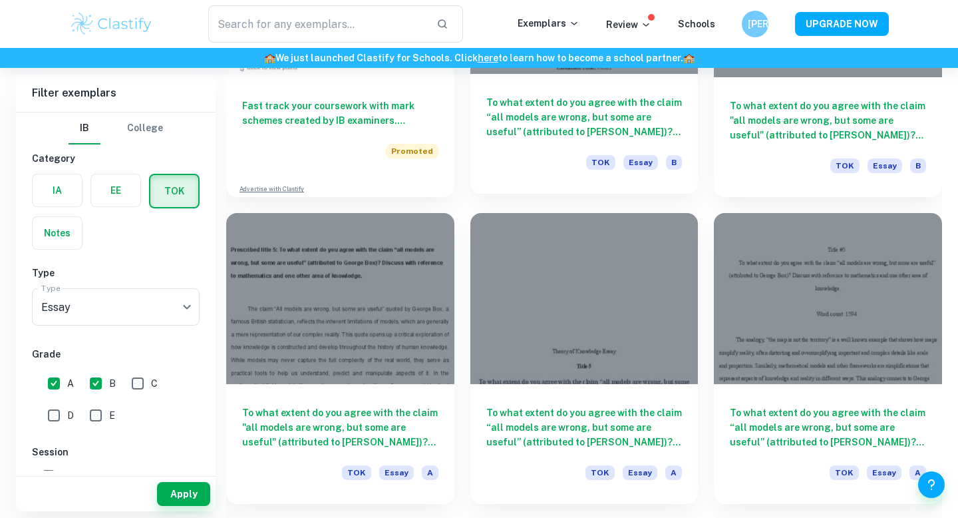
scroll to position [1161, 0]
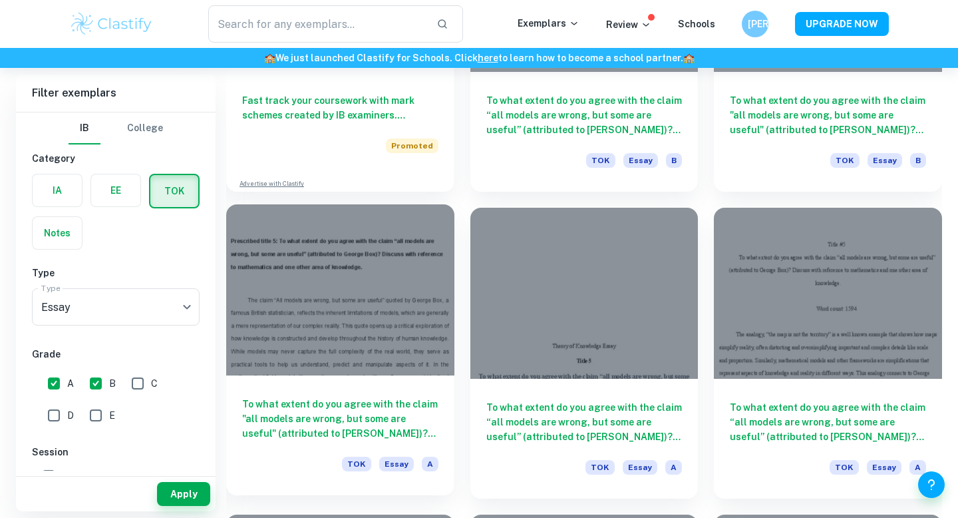
click at [382, 385] on div "To what extent do you agree with the claim "all models are wrong, but some are …" at bounding box center [340, 435] width 228 height 120
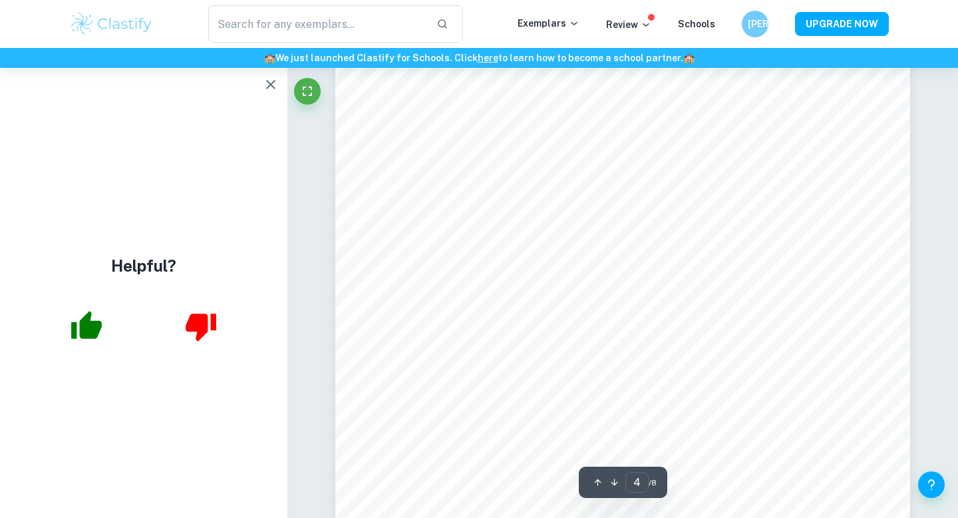
scroll to position [2609, 0]
click at [270, 82] on icon "button" at bounding box center [271, 85] width 16 height 16
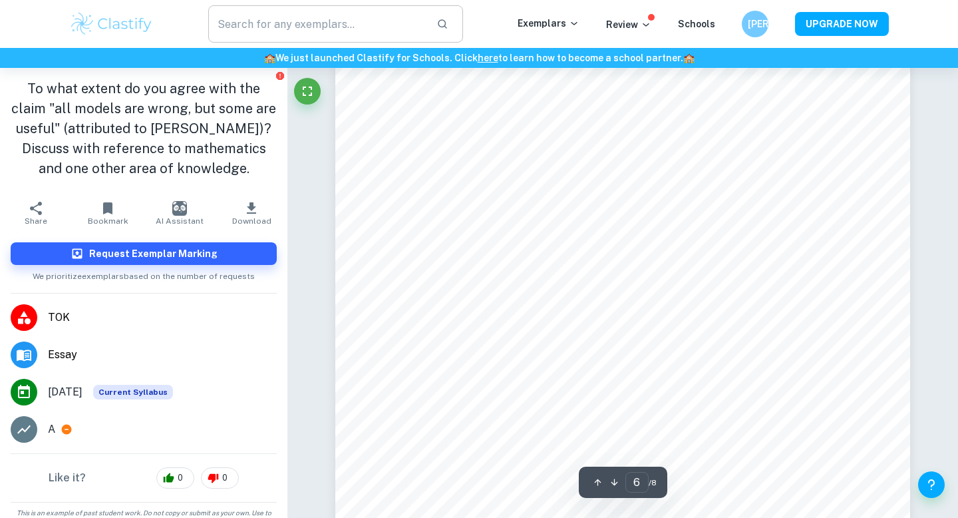
scroll to position [4217, 0]
click at [222, 124] on h1 "To what extent do you agree with the claim "all models are wrong, but some are …" at bounding box center [144, 128] width 266 height 100
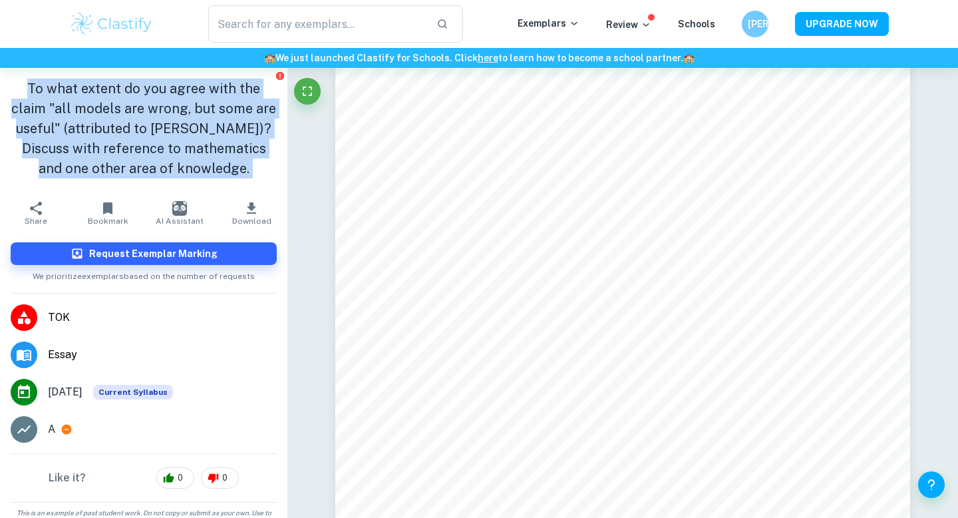
click at [222, 124] on h1 "To what extent do you agree with the claim "all models are wrong, but some are …" at bounding box center [144, 128] width 266 height 100
click at [223, 130] on h1 "To what extent do you agree with the claim "all models are wrong, but some are …" at bounding box center [144, 128] width 266 height 100
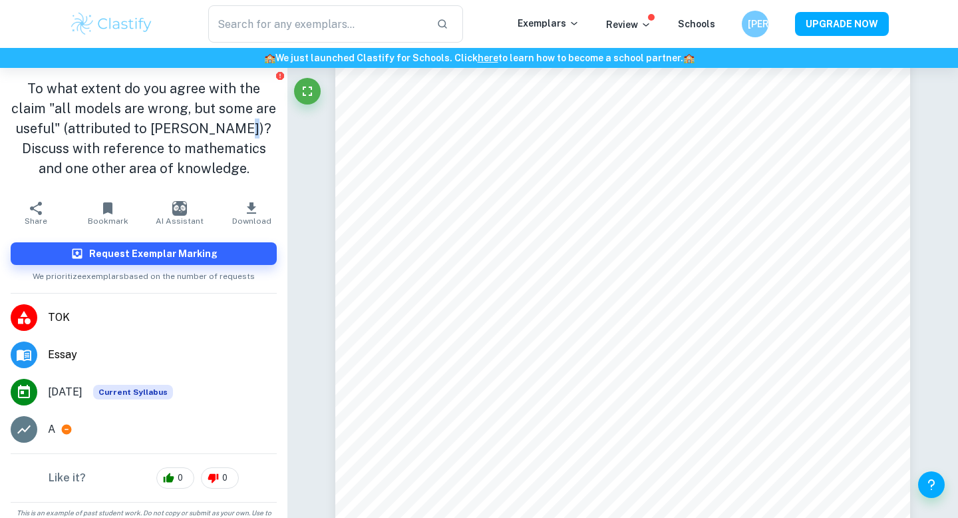
click at [223, 130] on h1 "To what extent do you agree with the claim "all models are wrong, but some are …" at bounding box center [144, 128] width 266 height 100
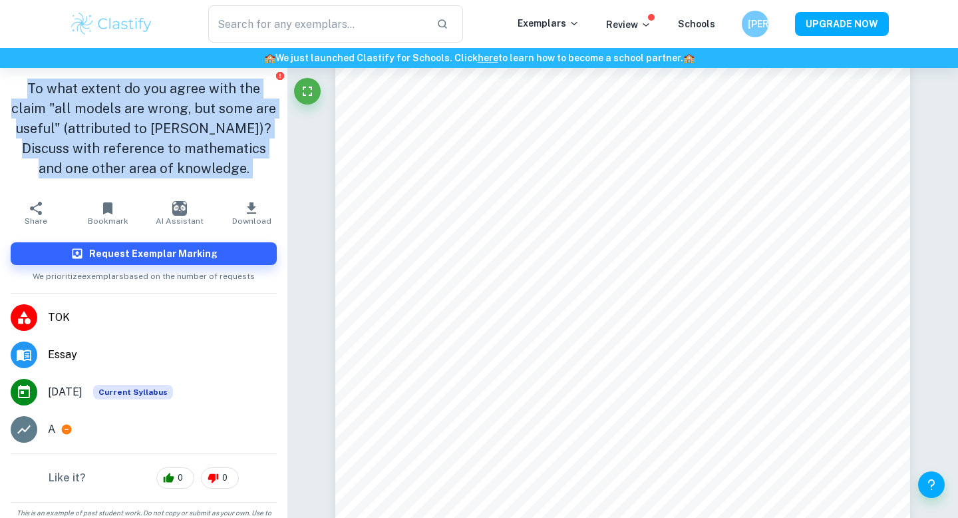
click at [223, 130] on h1 "To what extent do you agree with the claim "all models are wrong, but some are …" at bounding box center [144, 128] width 266 height 100
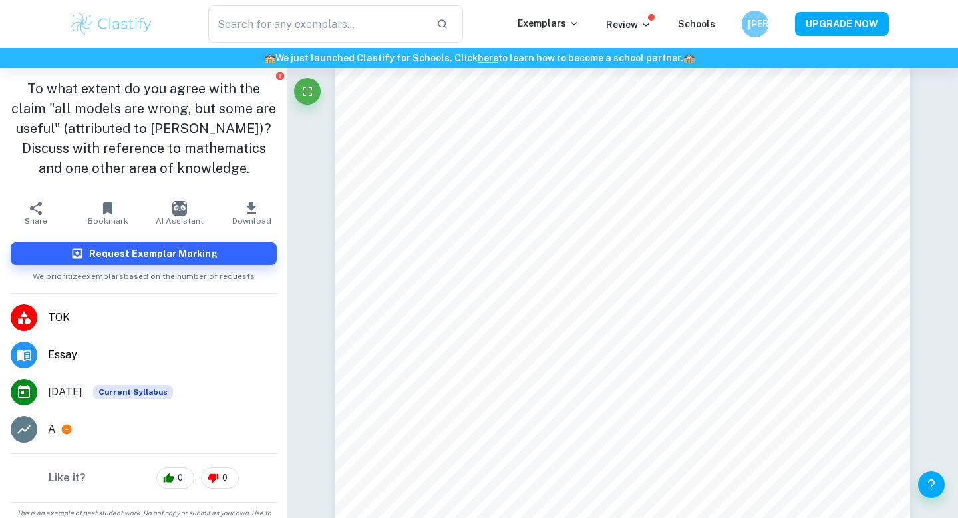
click at [227, 162] on h1 "To what extent do you agree with the claim "all models are wrong, but some are …" at bounding box center [144, 128] width 266 height 100
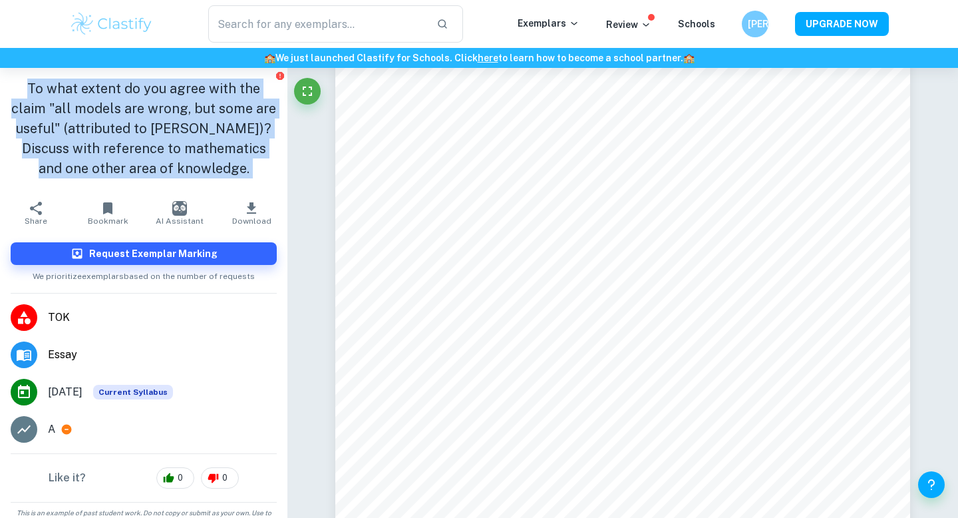
click at [227, 162] on h1 "To what extent do you agree with the claim "all models are wrong, but some are …" at bounding box center [144, 128] width 266 height 100
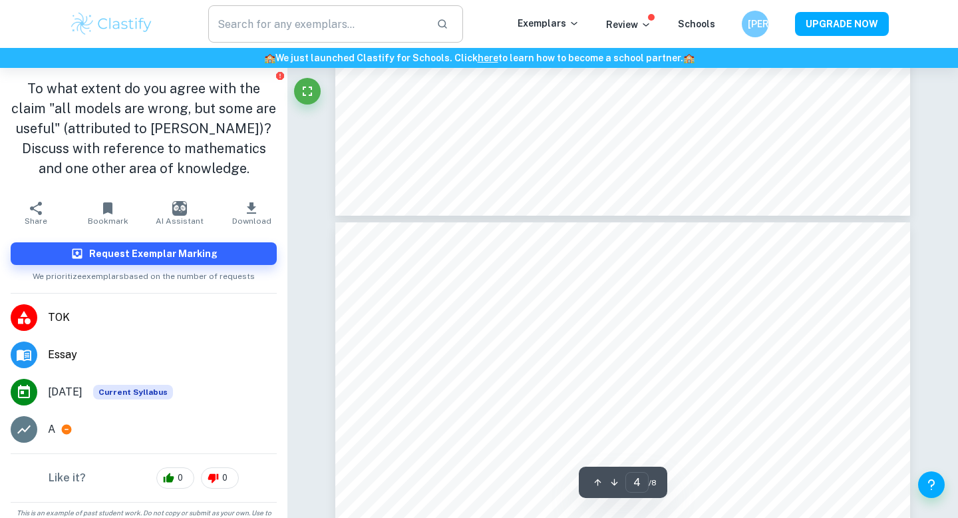
type input "3"
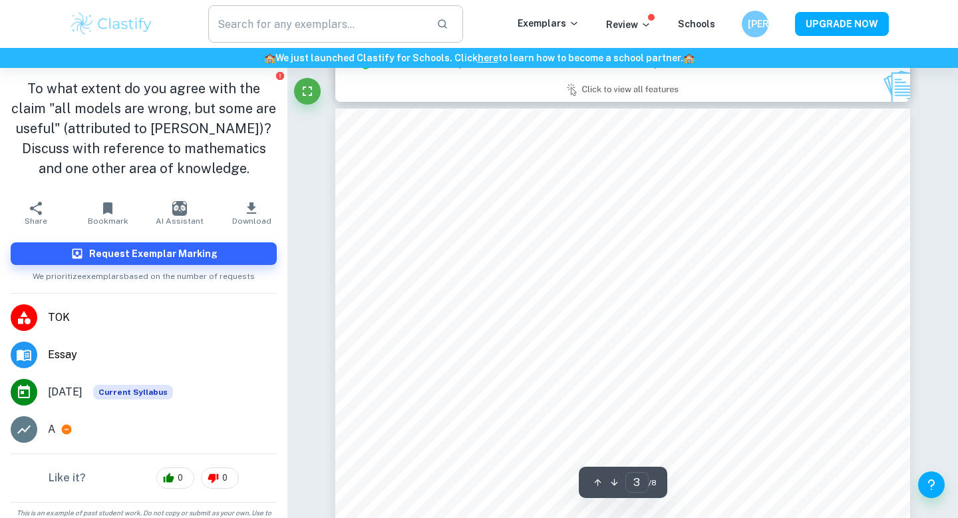
scroll to position [1654, 0]
